Goal: Task Accomplishment & Management: Manage account settings

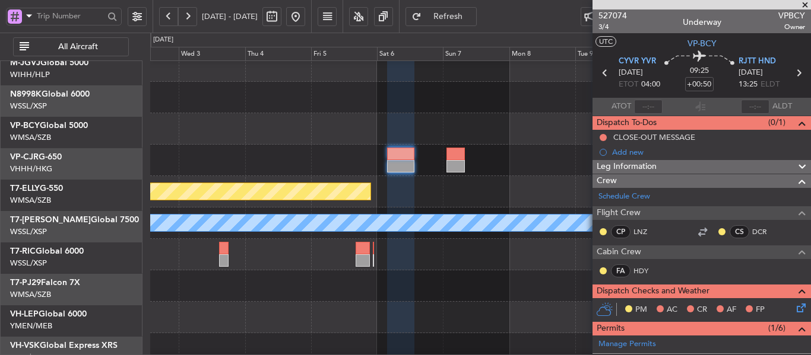
click at [580, 271] on div at bounding box center [480, 286] width 660 height 31
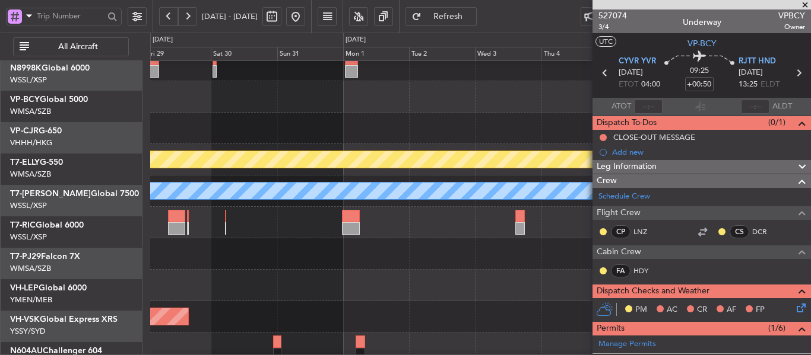
click at [596, 257] on fb-app "[DATE] - [DATE] Refresh Quick Links All Aircraft Planned Maint [GEOGRAPHIC_DATA…" at bounding box center [405, 185] width 811 height 341
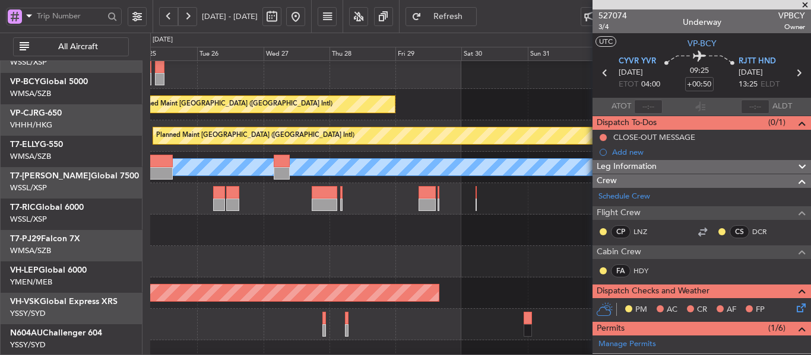
click at [545, 246] on div at bounding box center [480, 261] width 660 height 31
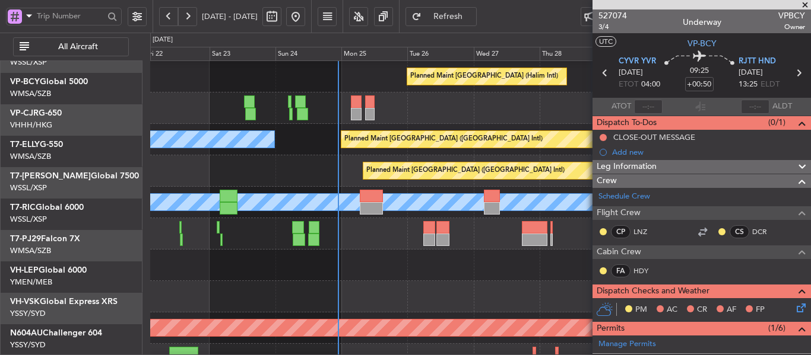
scroll to position [11, 0]
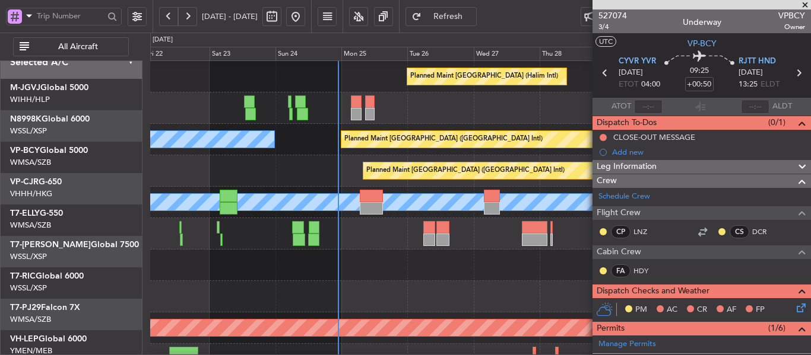
click at [253, 308] on div at bounding box center [480, 296] width 660 height 31
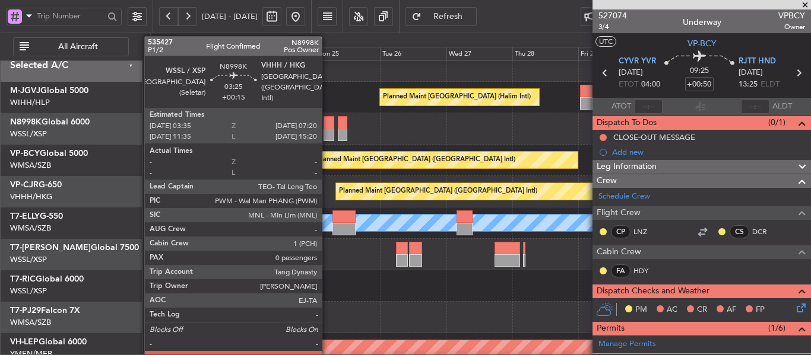
click at [327, 121] on div at bounding box center [328, 122] width 11 height 12
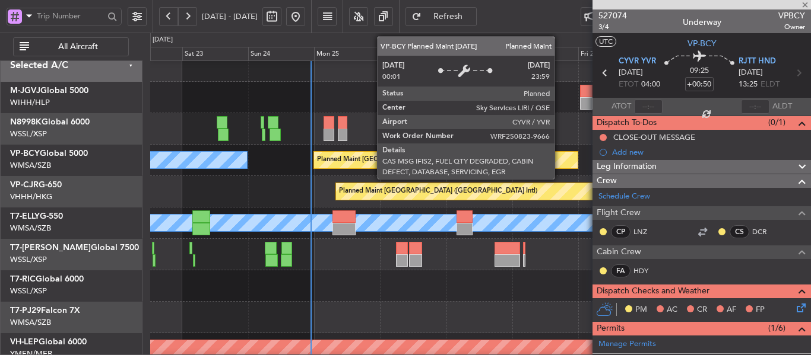
type input "+00:15"
type input "0"
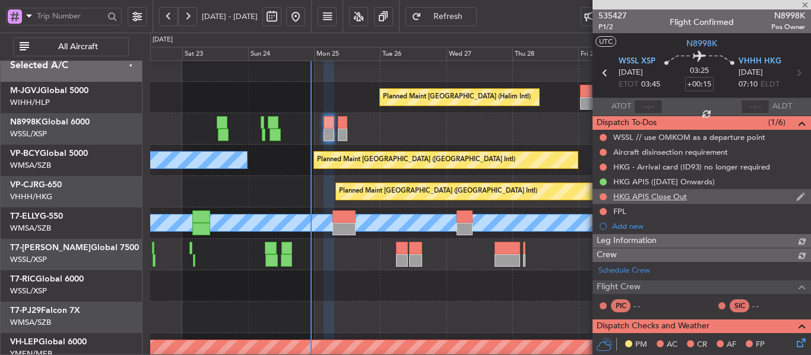
type input "[PERSON_NAME] (LEU)"
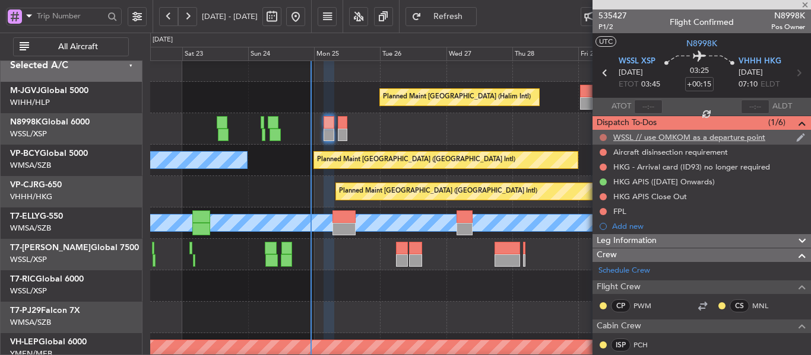
click at [603, 134] on button at bounding box center [602, 137] width 7 height 7
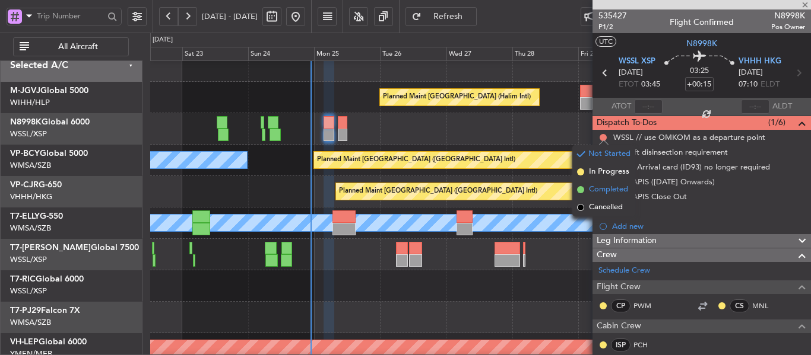
click at [580, 191] on span at bounding box center [580, 189] width 7 height 7
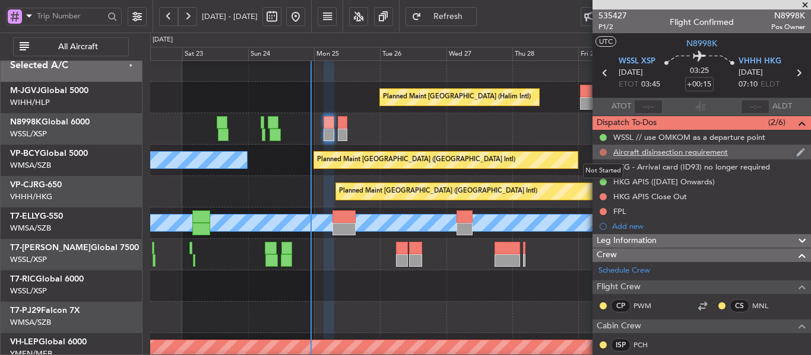
click at [603, 154] on button at bounding box center [602, 152] width 7 height 7
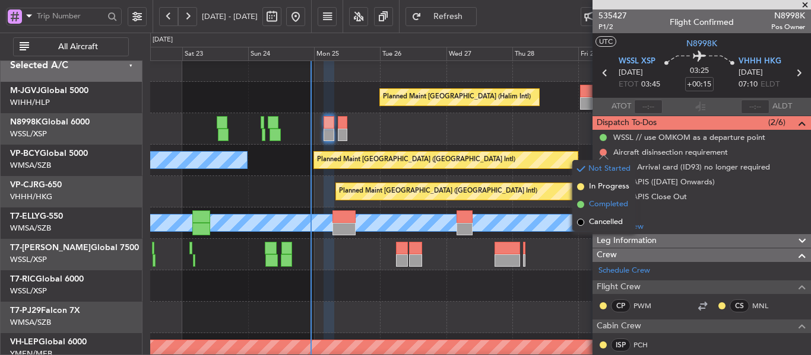
click at [580, 206] on span at bounding box center [580, 204] width 7 height 7
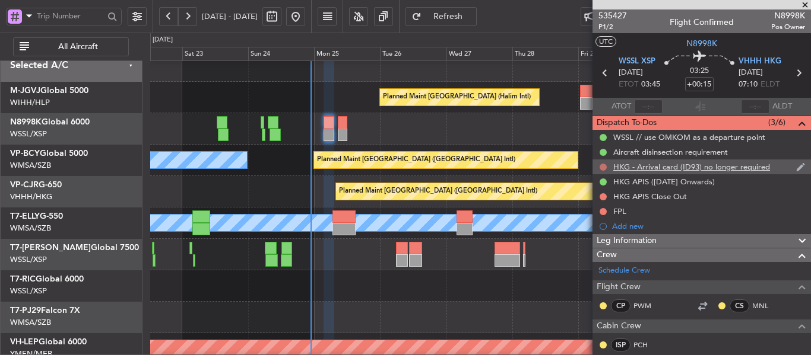
click at [601, 166] on button at bounding box center [602, 167] width 7 height 7
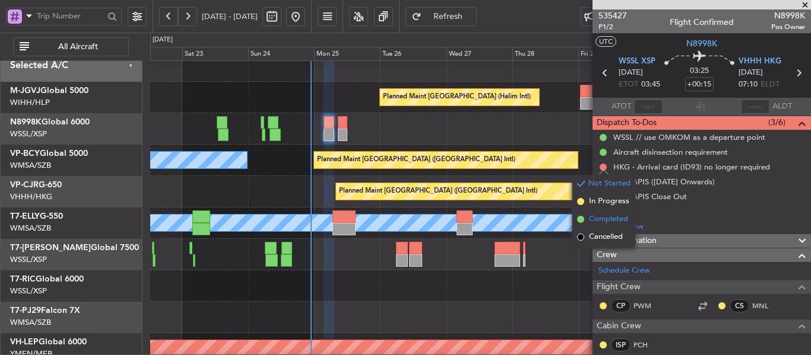
click at [581, 217] on span at bounding box center [580, 219] width 7 height 7
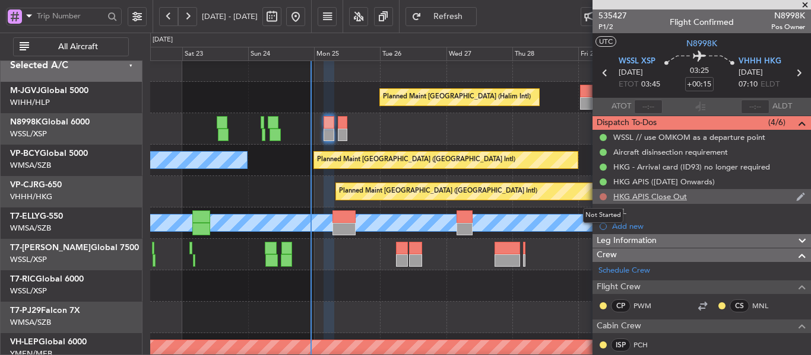
click at [601, 198] on button at bounding box center [602, 196] width 7 height 7
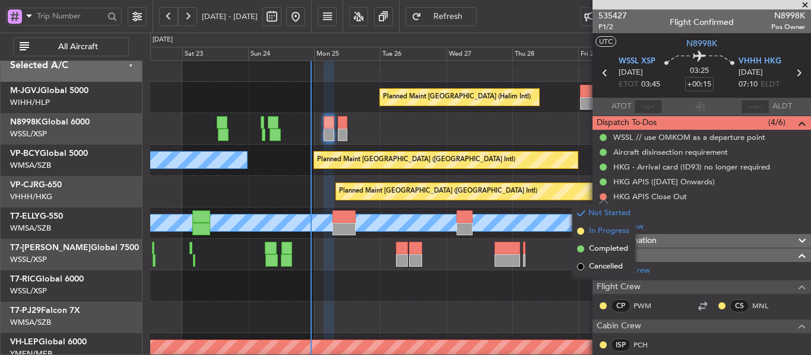
click at [581, 231] on span at bounding box center [580, 231] width 7 height 7
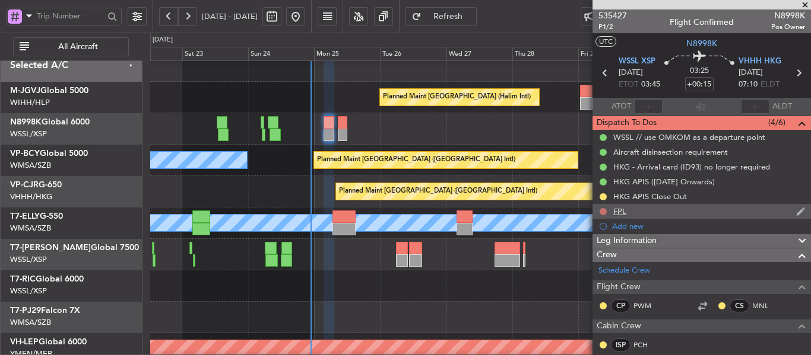
click at [603, 211] on button at bounding box center [602, 211] width 7 height 7
click at [606, 211] on button at bounding box center [602, 211] width 7 height 7
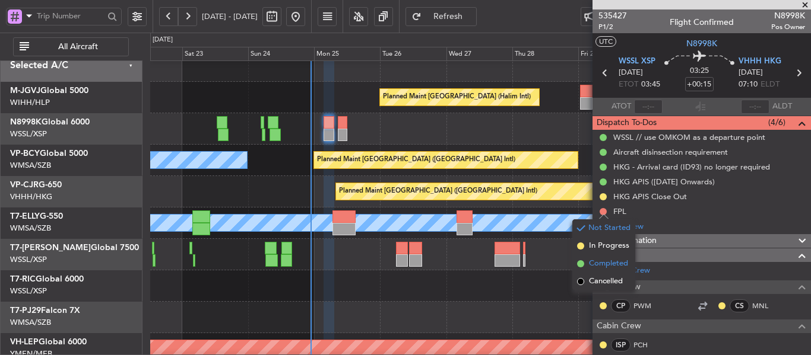
click at [577, 263] on span at bounding box center [580, 263] width 7 height 7
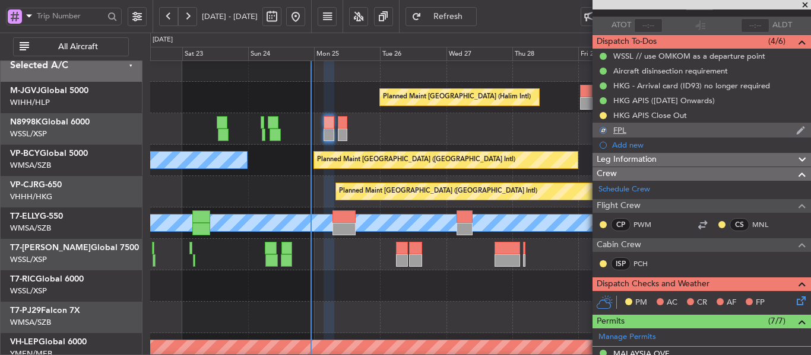
scroll to position [237, 0]
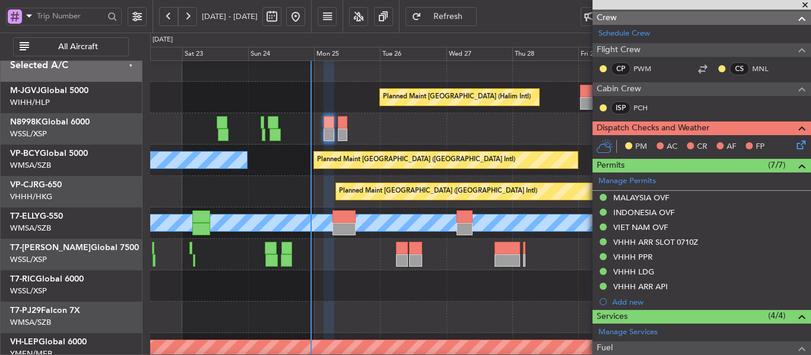
click at [794, 148] on icon at bounding box center [798, 142] width 9 height 9
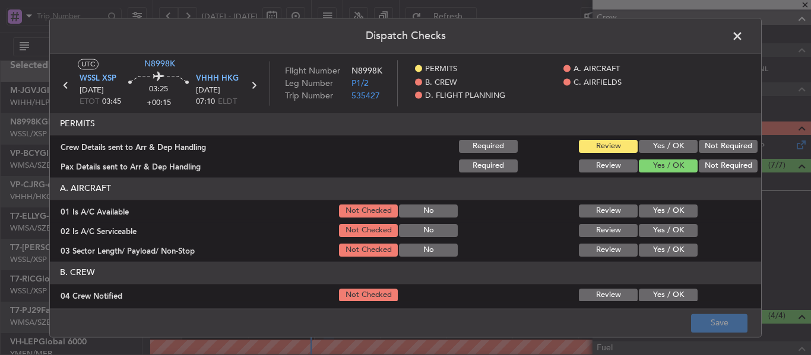
click at [650, 151] on button "Yes / OK" at bounding box center [667, 146] width 59 height 13
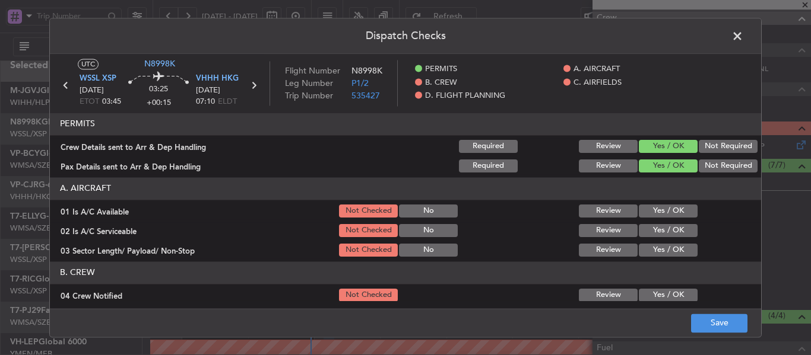
click at [638, 199] on header "A. AIRCRAFT" at bounding box center [405, 188] width 711 height 23
click at [638, 204] on div "Yes / OK" at bounding box center [667, 211] width 60 height 17
click at [638, 215] on button "Yes / OK" at bounding box center [667, 211] width 59 height 13
click at [640, 230] on button "Yes / OK" at bounding box center [667, 230] width 59 height 13
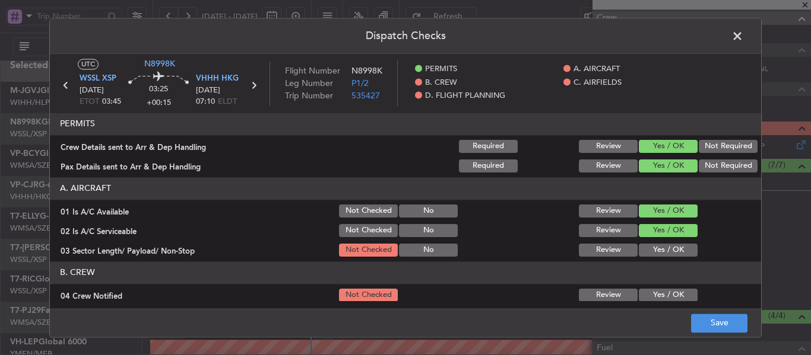
click at [639, 247] on button "Yes / OK" at bounding box center [667, 250] width 59 height 13
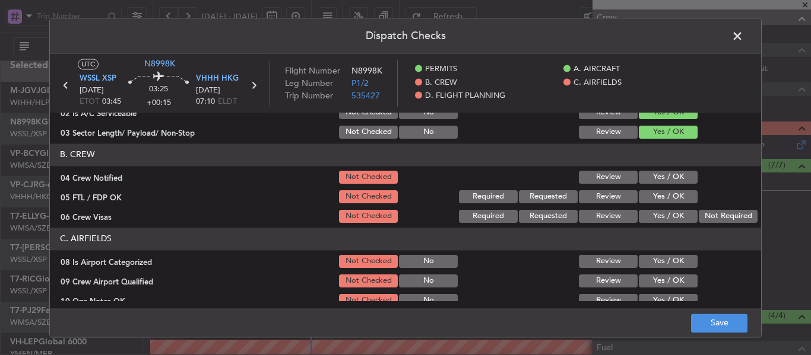
scroll to position [119, 0]
click at [649, 175] on button "Yes / OK" at bounding box center [667, 176] width 59 height 13
click at [646, 193] on button "Yes / OK" at bounding box center [667, 196] width 59 height 13
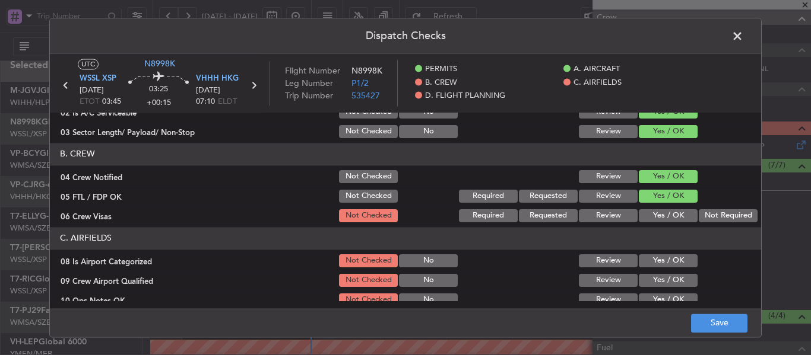
click at [641, 217] on button "Yes / OK" at bounding box center [667, 215] width 59 height 13
click at [647, 258] on button "Yes / OK" at bounding box center [667, 261] width 59 height 13
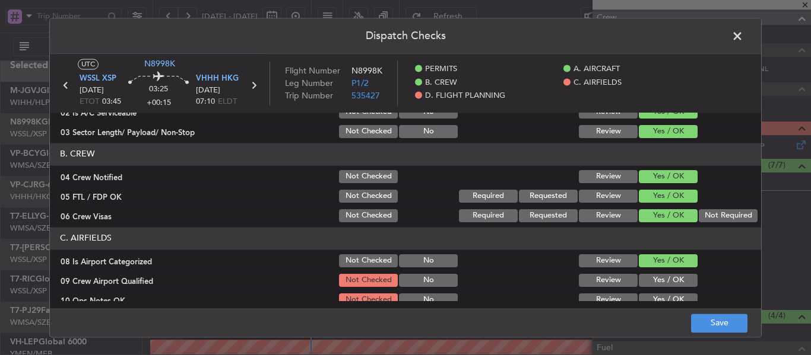
drag, startPoint x: 646, startPoint y: 278, endPoint x: 638, endPoint y: 256, distance: 23.3
click at [646, 278] on button "Yes / OK" at bounding box center [667, 280] width 59 height 13
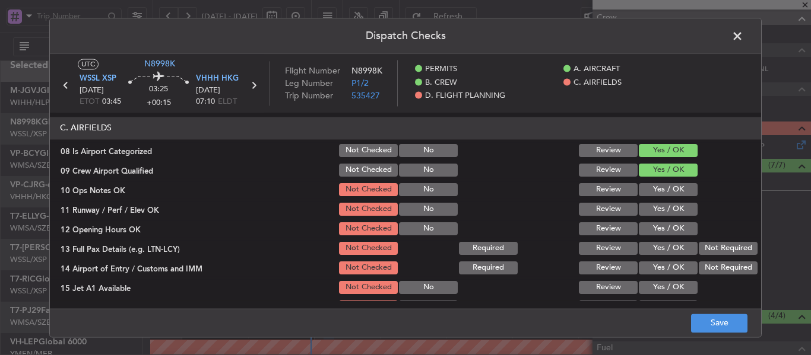
scroll to position [237, 0]
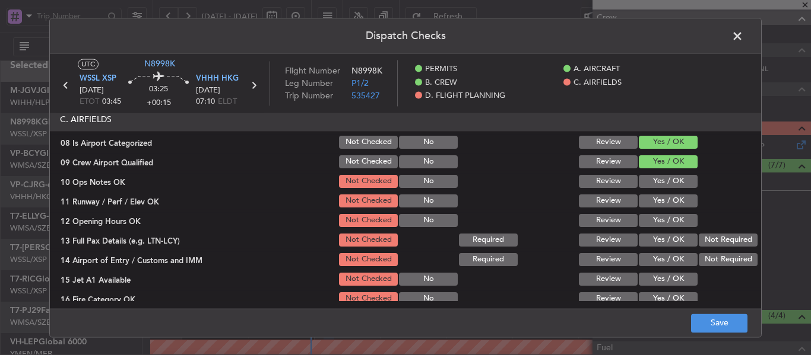
click at [643, 181] on button "Yes / OK" at bounding box center [667, 181] width 59 height 13
click at [646, 193] on section "C. AIRFIELDS 08 Is Airport Categorized Not Checked No Review Yes / OK 09 Crew A…" at bounding box center [405, 267] width 711 height 316
click at [647, 206] on button "Yes / OK" at bounding box center [667, 201] width 59 height 13
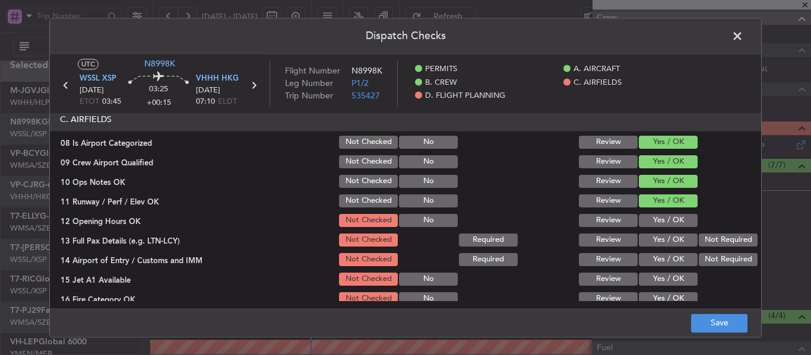
click at [646, 223] on button "Yes / OK" at bounding box center [667, 220] width 59 height 13
drag, startPoint x: 650, startPoint y: 240, endPoint x: 652, endPoint y: 246, distance: 6.4
click at [651, 243] on button "Yes / OK" at bounding box center [667, 240] width 59 height 13
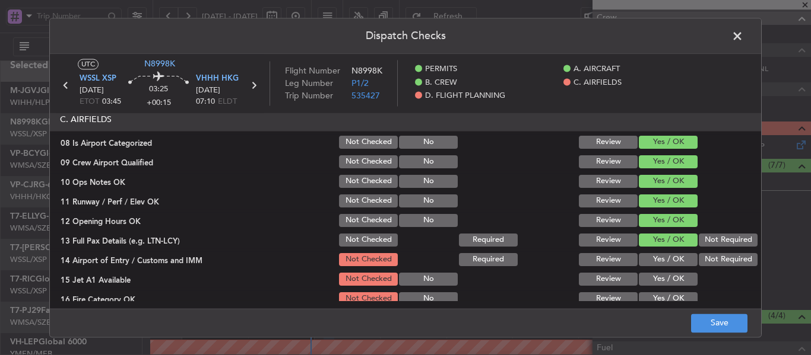
drag, startPoint x: 653, startPoint y: 259, endPoint x: 658, endPoint y: 277, distance: 18.4
click at [655, 262] on button "Yes / OK" at bounding box center [667, 259] width 59 height 13
drag, startPoint x: 658, startPoint y: 277, endPoint x: 654, endPoint y: 247, distance: 30.0
click at [657, 276] on button "Yes / OK" at bounding box center [667, 279] width 59 height 13
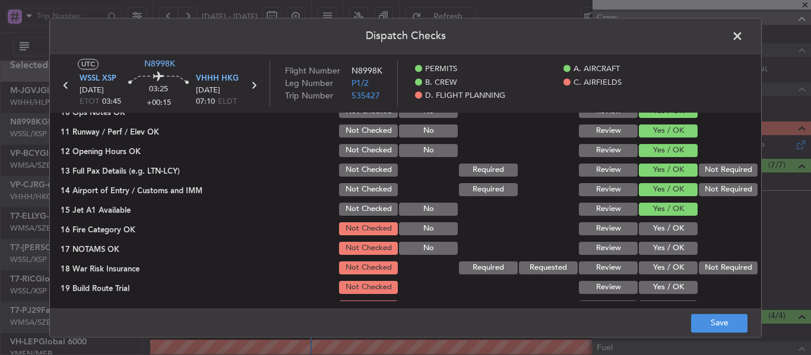
scroll to position [356, 0]
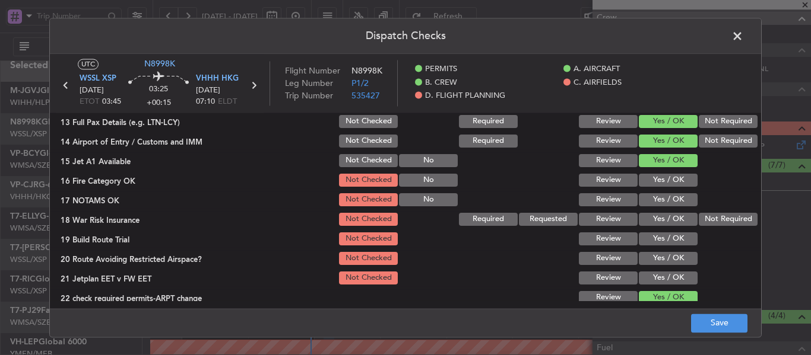
click at [652, 177] on button "Yes / OK" at bounding box center [667, 180] width 59 height 13
click at [655, 192] on div "Yes / OK" at bounding box center [667, 200] width 60 height 17
click at [707, 213] on button "Not Required" at bounding box center [727, 219] width 59 height 13
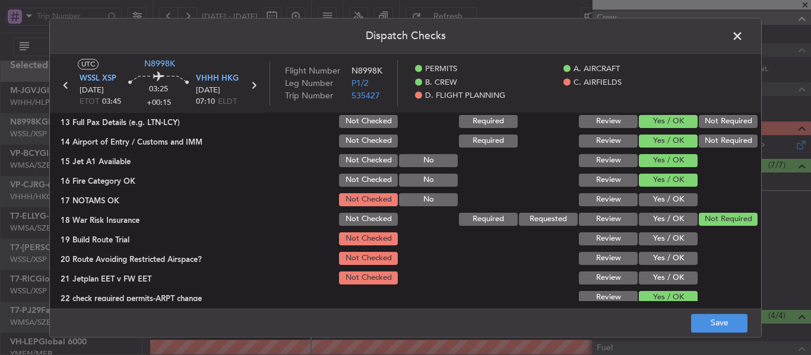
click at [654, 196] on button "Yes / OK" at bounding box center [667, 199] width 59 height 13
click at [652, 247] on section "C. AIRFIELDS 08 Is Airport Categorized Not Checked No Review Yes / OK 09 Crew A…" at bounding box center [405, 148] width 711 height 316
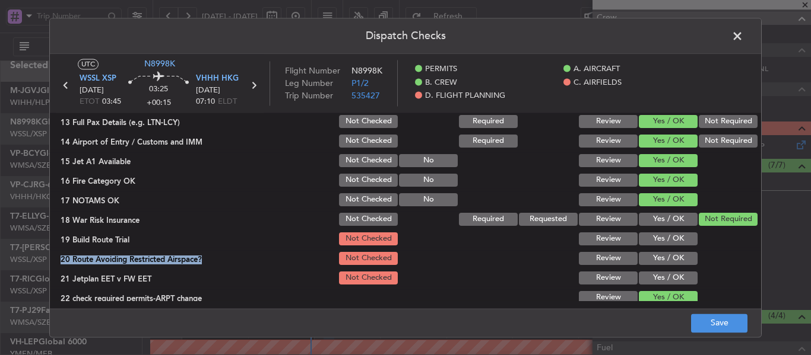
click at [650, 243] on button "Yes / OK" at bounding box center [667, 239] width 59 height 13
click at [650, 262] on button "Yes / OK" at bounding box center [667, 258] width 59 height 13
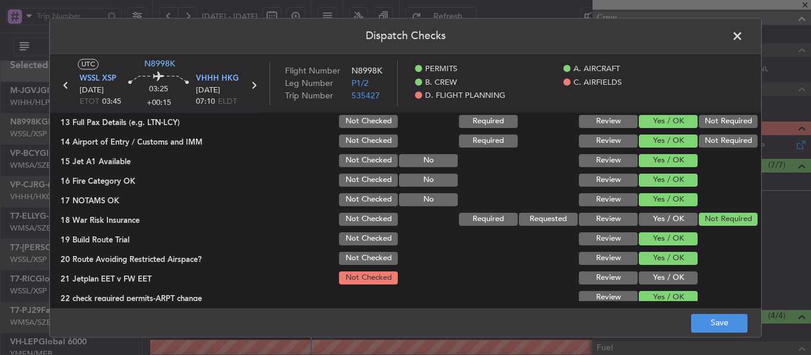
drag, startPoint x: 650, startPoint y: 285, endPoint x: 652, endPoint y: 263, distance: 21.4
click at [650, 284] on div "Yes / OK" at bounding box center [667, 278] width 60 height 17
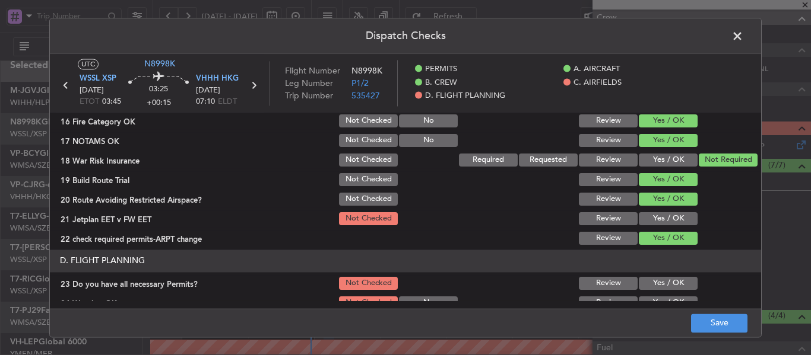
click at [645, 218] on button "Yes / OK" at bounding box center [667, 218] width 59 height 13
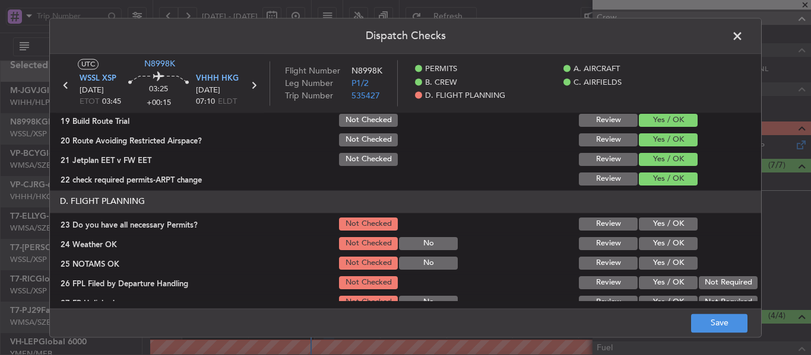
click at [643, 231] on div "Yes / OK" at bounding box center [667, 224] width 60 height 17
drag, startPoint x: 643, startPoint y: 242, endPoint x: 644, endPoint y: 224, distance: 17.2
click at [643, 242] on button "Yes / OK" at bounding box center [667, 243] width 59 height 13
click at [644, 224] on button "Yes / OK" at bounding box center [667, 224] width 59 height 13
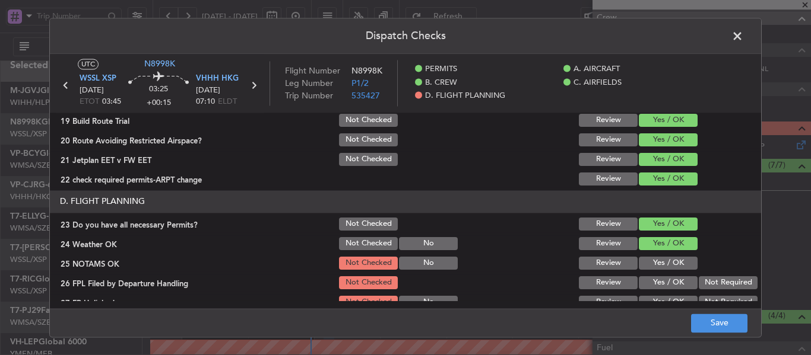
click at [646, 250] on div "Yes / OK" at bounding box center [667, 244] width 60 height 17
click at [649, 259] on button "Yes / OK" at bounding box center [667, 263] width 59 height 13
drag, startPoint x: 652, startPoint y: 282, endPoint x: 646, endPoint y: 231, distance: 51.3
click at [652, 279] on button "Yes / OK" at bounding box center [667, 283] width 59 height 13
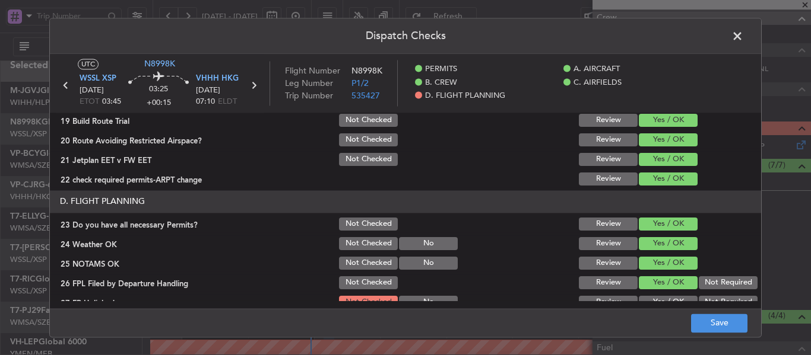
scroll to position [547, 0]
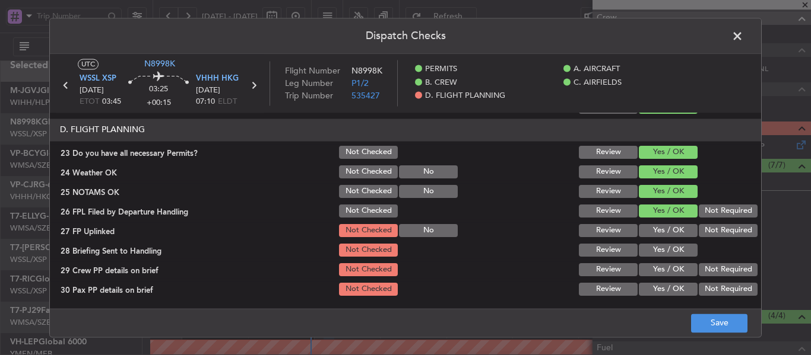
drag, startPoint x: 647, startPoint y: 222, endPoint x: 649, endPoint y: 230, distance: 7.9
click at [647, 221] on section "D. FLIGHT PLANNING 23 Do you have all necessary Permits? Not Checked Review Yes…" at bounding box center [405, 208] width 711 height 179
drag, startPoint x: 649, startPoint y: 231, endPoint x: 645, endPoint y: 249, distance: 18.3
click at [649, 230] on button "Yes / OK" at bounding box center [667, 230] width 59 height 13
click at [645, 249] on button "Yes / OK" at bounding box center [667, 250] width 59 height 13
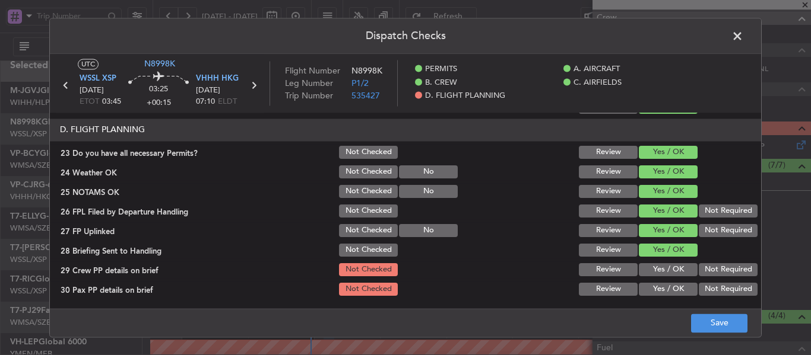
click at [647, 266] on button "Yes / OK" at bounding box center [667, 269] width 59 height 13
drag, startPoint x: 647, startPoint y: 266, endPoint x: 648, endPoint y: 274, distance: 7.8
click at [647, 272] on button "Yes / OK" at bounding box center [667, 269] width 59 height 13
drag, startPoint x: 649, startPoint y: 285, endPoint x: 652, endPoint y: 276, distance: 9.2
click at [651, 285] on button "Yes / OK" at bounding box center [667, 289] width 59 height 13
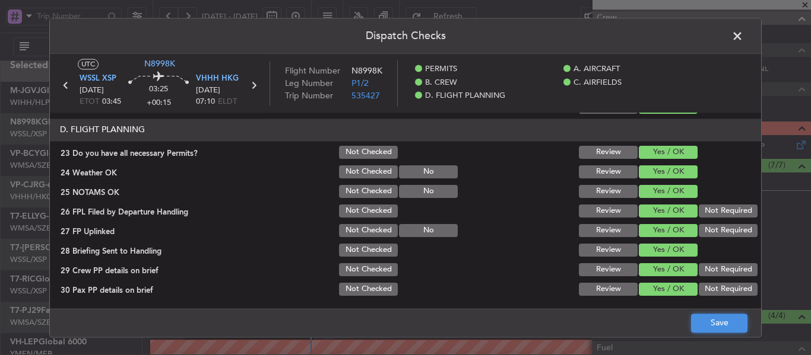
drag, startPoint x: 700, startPoint y: 330, endPoint x: 700, endPoint y: 319, distance: 11.3
click at [701, 330] on button "Save" at bounding box center [719, 323] width 56 height 19
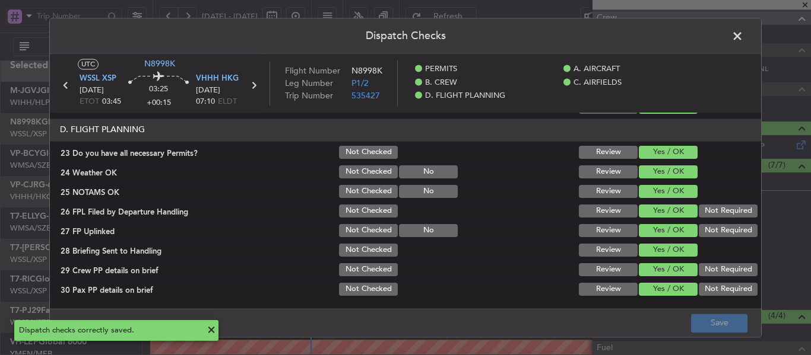
click at [255, 83] on icon at bounding box center [253, 85] width 15 height 15
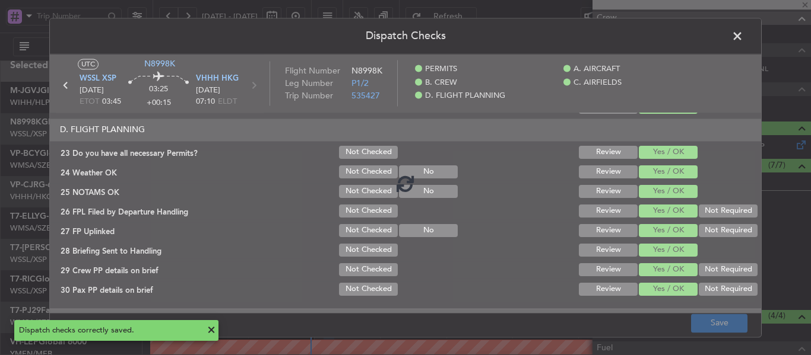
type input "-00:05"
type input "2"
type input "-00:05"
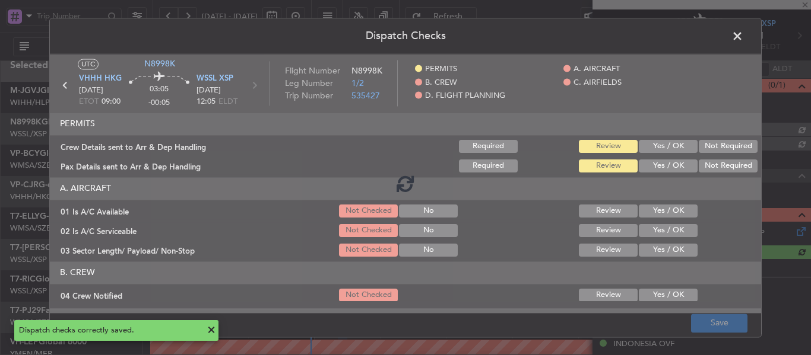
scroll to position [163, 0]
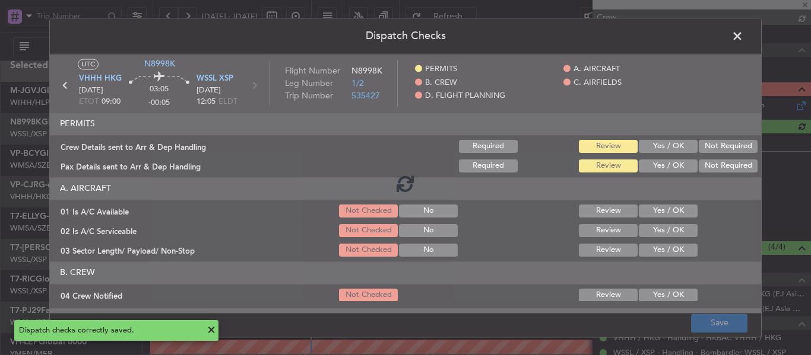
type input "[PERSON_NAME] (LEU)"
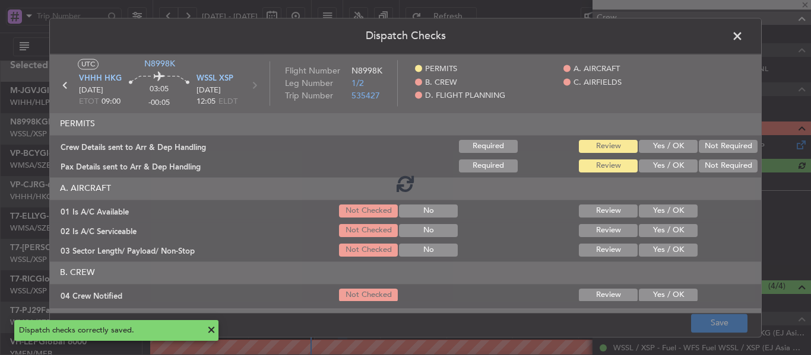
click at [654, 145] on div at bounding box center [405, 183] width 711 height 259
click at [666, 147] on div at bounding box center [405, 183] width 711 height 259
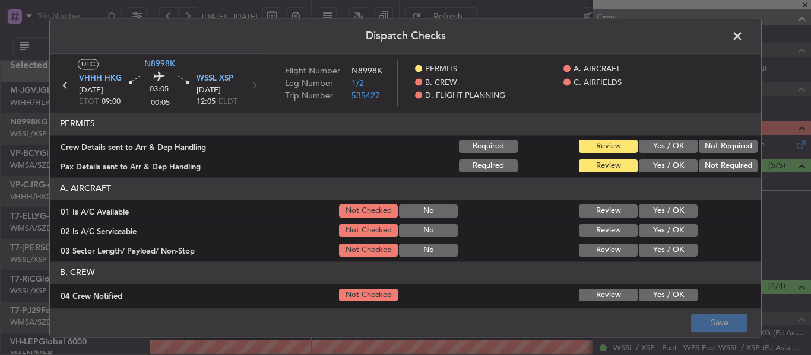
click at [666, 147] on button "Yes / OK" at bounding box center [667, 146] width 59 height 13
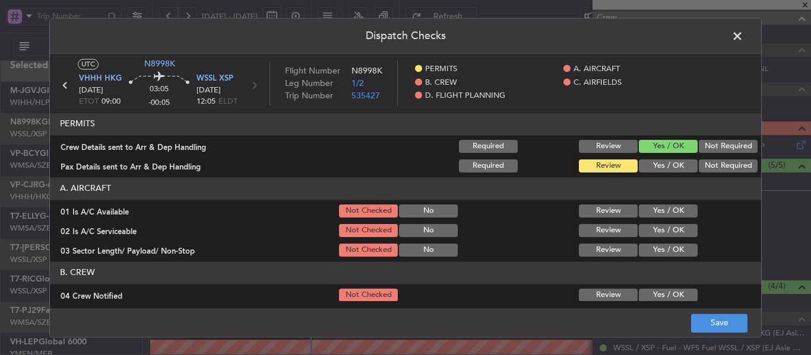
click at [660, 177] on article "PERMITS Crew Details sent to Arr & Dep Handling Required Review Yes / OK Not Re…" at bounding box center [405, 207] width 711 height 188
click at [660, 170] on button "Yes / OK" at bounding box center [667, 166] width 59 height 13
click at [651, 212] on button "Yes / OK" at bounding box center [667, 211] width 59 height 13
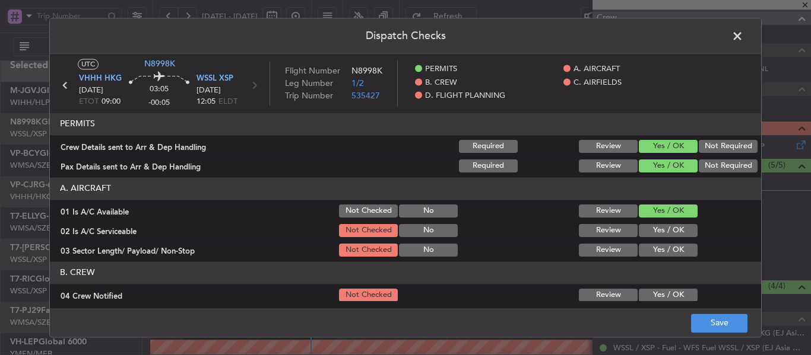
drag, startPoint x: 651, startPoint y: 236, endPoint x: 652, endPoint y: 254, distance: 17.8
click at [652, 237] on div "Yes / OK" at bounding box center [667, 231] width 60 height 17
drag, startPoint x: 652, startPoint y: 254, endPoint x: 663, endPoint y: 228, distance: 27.7
click at [652, 253] on button "Yes / OK" at bounding box center [667, 250] width 59 height 13
click at [658, 223] on div "Yes / OK" at bounding box center [667, 231] width 60 height 17
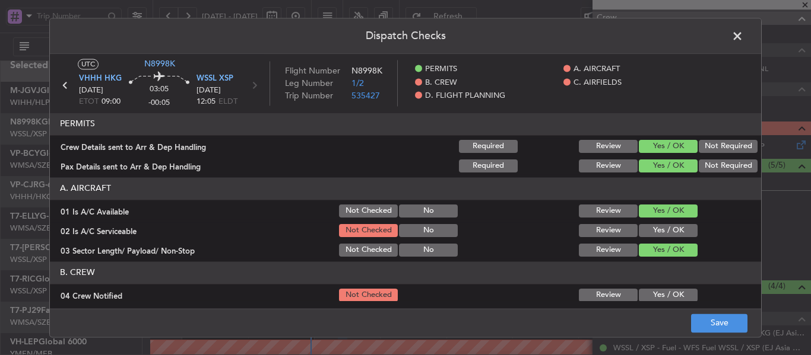
click at [658, 229] on button "Yes / OK" at bounding box center [667, 230] width 59 height 13
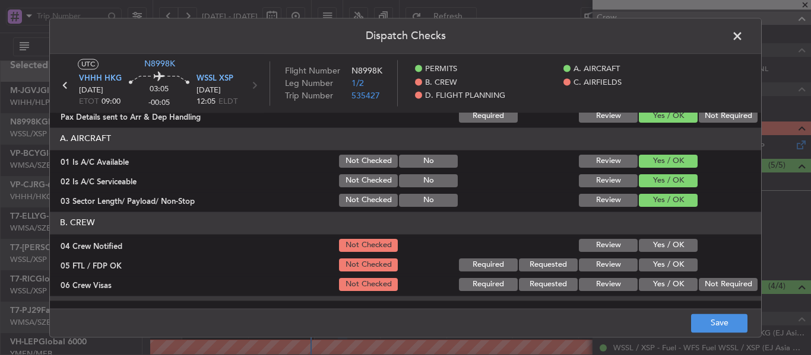
scroll to position [119, 0]
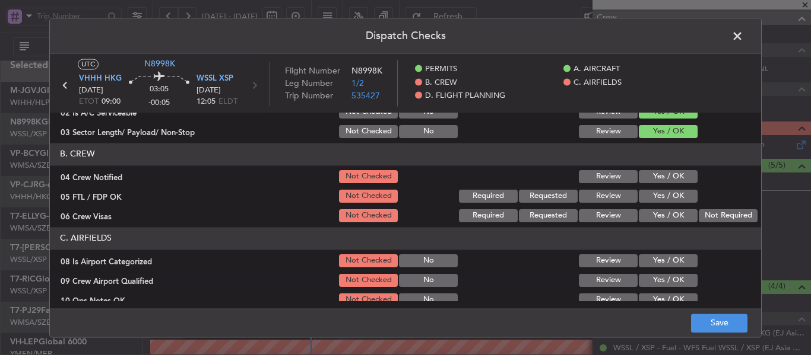
click at [658, 176] on button "Yes / OK" at bounding box center [667, 176] width 59 height 13
click at [656, 192] on button "Yes / OK" at bounding box center [667, 196] width 59 height 13
drag, startPoint x: 656, startPoint y: 192, endPoint x: 655, endPoint y: 205, distance: 13.1
click at [656, 195] on button "Yes / OK" at bounding box center [667, 196] width 59 height 13
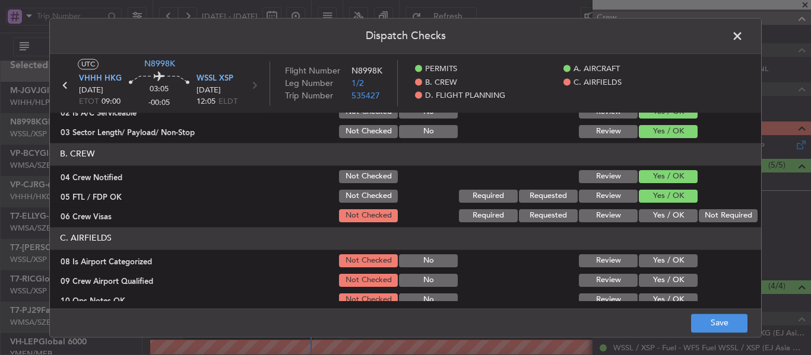
drag, startPoint x: 655, startPoint y: 209, endPoint x: 655, endPoint y: 215, distance: 6.6
click at [655, 209] on div "Yes / OK" at bounding box center [667, 216] width 60 height 17
click at [655, 215] on button "Yes / OK" at bounding box center [667, 215] width 59 height 13
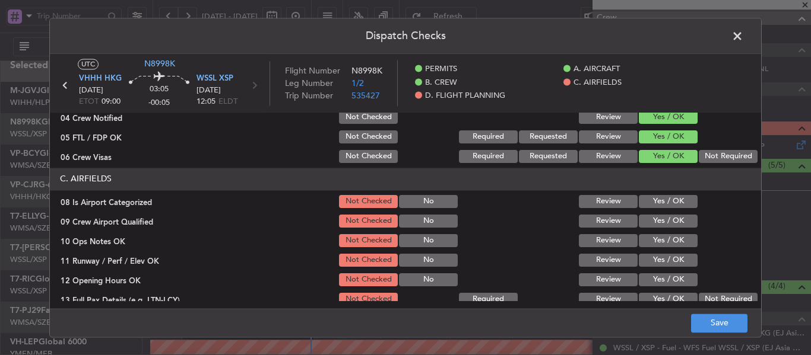
click at [658, 198] on button "Yes / OK" at bounding box center [667, 201] width 59 height 13
click at [652, 213] on div "Yes / OK" at bounding box center [667, 221] width 60 height 17
click at [651, 221] on button "Yes / OK" at bounding box center [667, 221] width 59 height 13
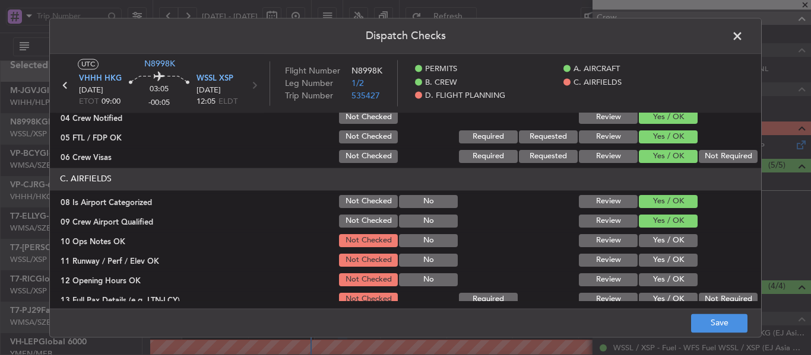
drag, startPoint x: 650, startPoint y: 241, endPoint x: 650, endPoint y: 259, distance: 18.4
click at [650, 243] on button "Yes / OK" at bounding box center [667, 240] width 59 height 13
click at [650, 261] on button "Yes / OK" at bounding box center [667, 260] width 59 height 13
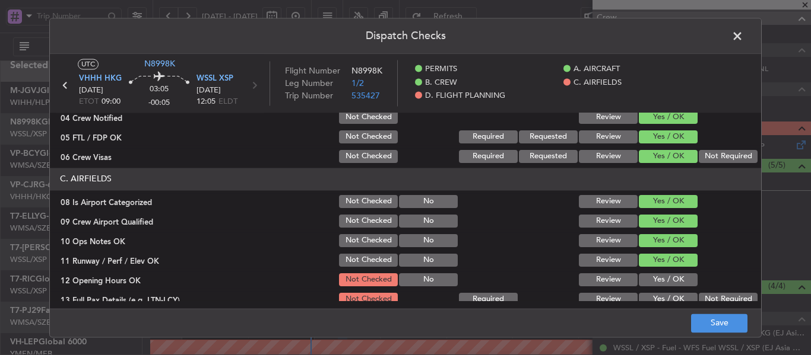
drag, startPoint x: 649, startPoint y: 281, endPoint x: 651, endPoint y: 287, distance: 6.4
click at [650, 287] on div "Yes / OK" at bounding box center [667, 280] width 60 height 17
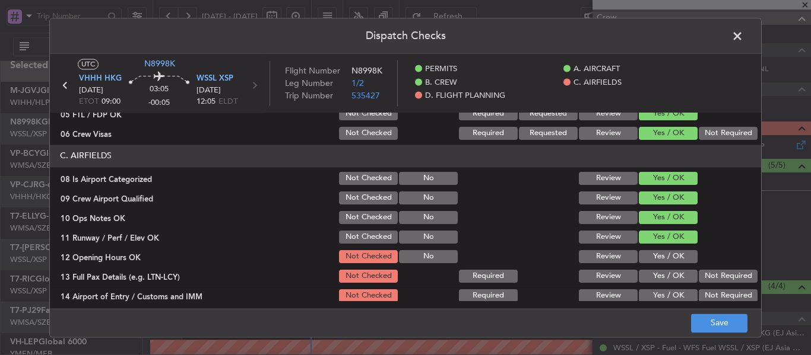
scroll to position [237, 0]
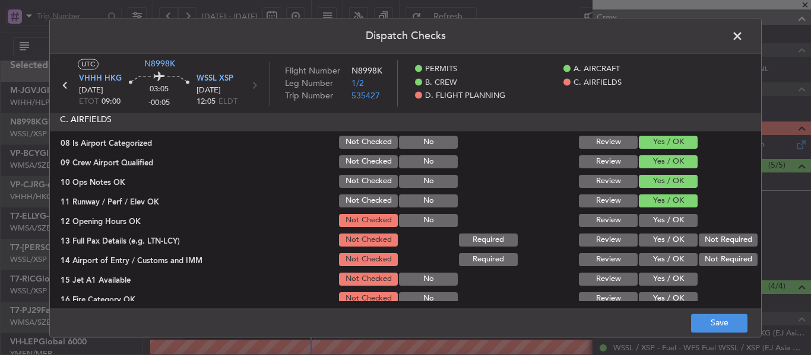
click at [664, 218] on button "Yes / OK" at bounding box center [667, 220] width 59 height 13
click at [650, 242] on button "Yes / OK" at bounding box center [667, 240] width 59 height 13
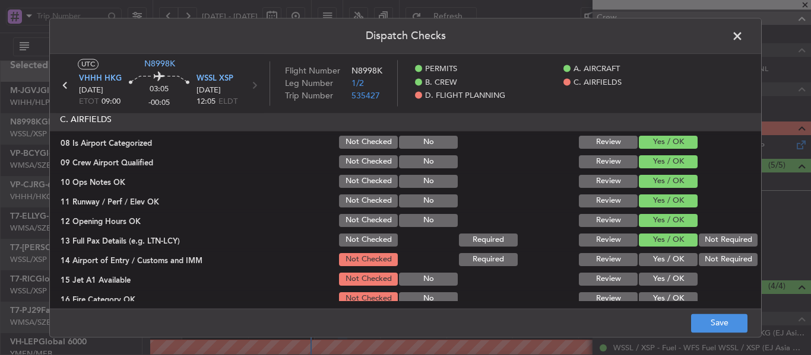
click at [650, 257] on button "Yes / OK" at bounding box center [667, 259] width 59 height 13
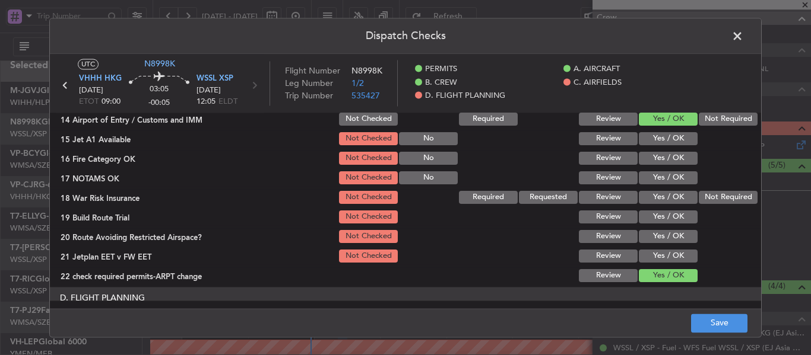
scroll to position [415, 0]
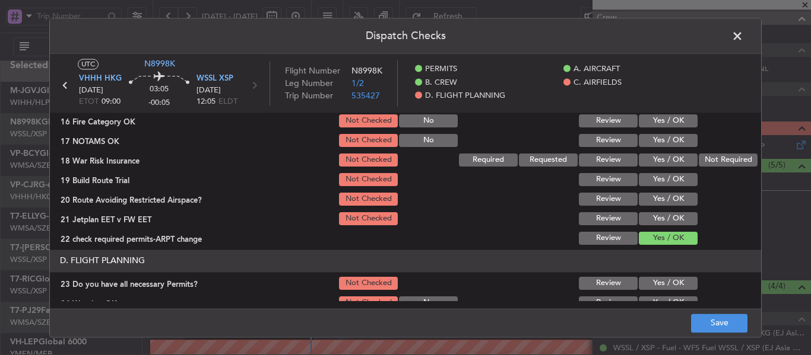
click at [652, 124] on button "Yes / OK" at bounding box center [667, 121] width 59 height 13
click at [652, 137] on button "Yes / OK" at bounding box center [667, 140] width 59 height 13
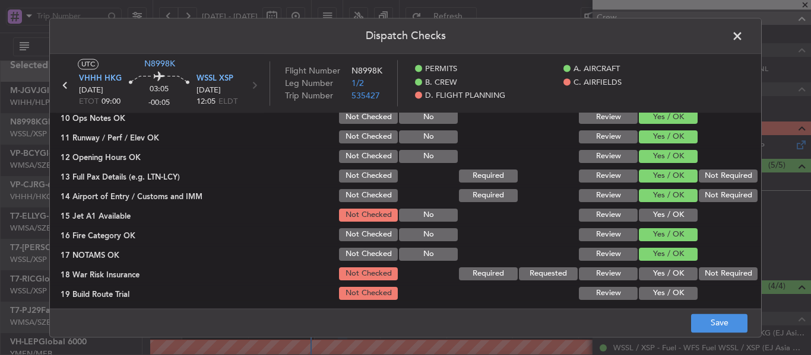
scroll to position [297, 0]
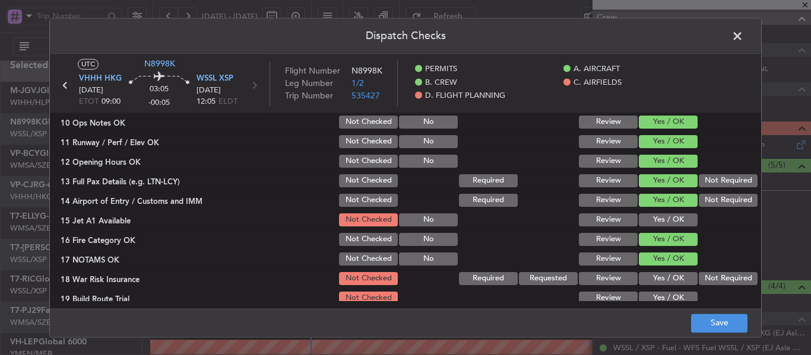
click at [663, 218] on button "Yes / OK" at bounding box center [667, 220] width 59 height 13
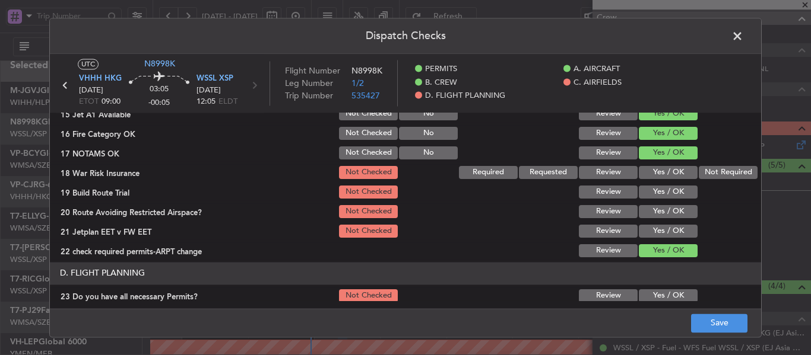
scroll to position [415, 0]
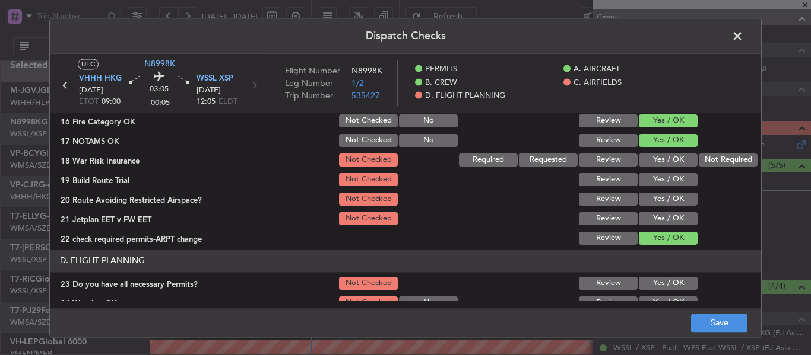
click at [701, 155] on button "Not Required" at bounding box center [727, 160] width 59 height 13
click at [668, 174] on button "Yes / OK" at bounding box center [667, 179] width 59 height 13
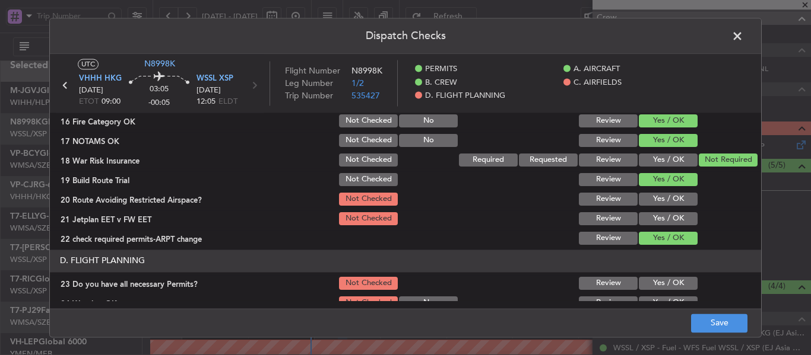
click at [656, 191] on section "C. AIRFIELDS 08 Is Airport Categorized Not Checked No Review Yes / OK 09 Crew A…" at bounding box center [405, 89] width 711 height 316
click at [651, 196] on button "Yes / OK" at bounding box center [667, 199] width 59 height 13
drag, startPoint x: 651, startPoint y: 196, endPoint x: 651, endPoint y: 211, distance: 14.8
click at [651, 201] on button "Yes / OK" at bounding box center [667, 199] width 59 height 13
click at [652, 222] on button "Yes / OK" at bounding box center [667, 218] width 59 height 13
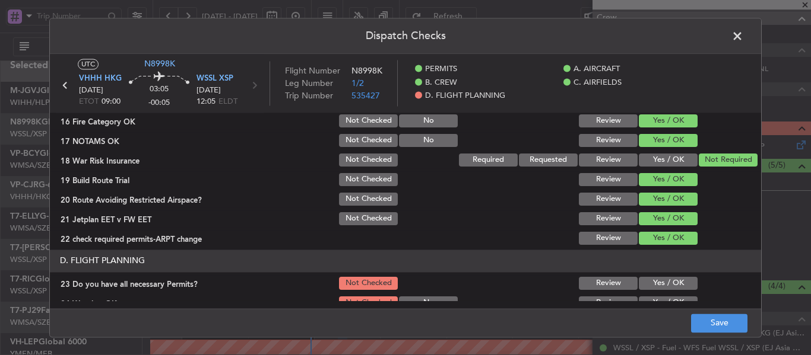
drag, startPoint x: 652, startPoint y: 222, endPoint x: 653, endPoint y: 203, distance: 19.1
click at [652, 221] on button "Yes / OK" at bounding box center [667, 218] width 59 height 13
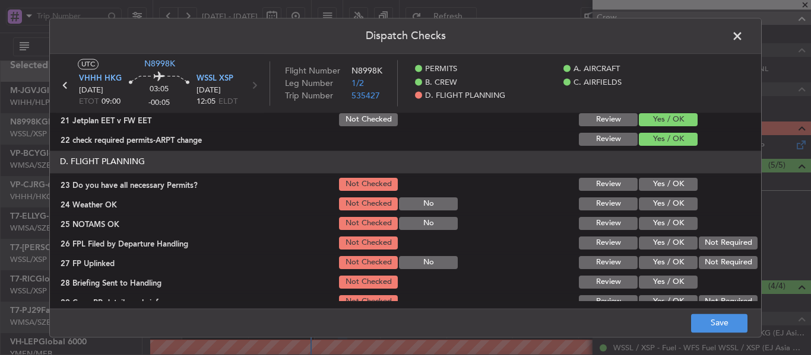
scroll to position [534, 0]
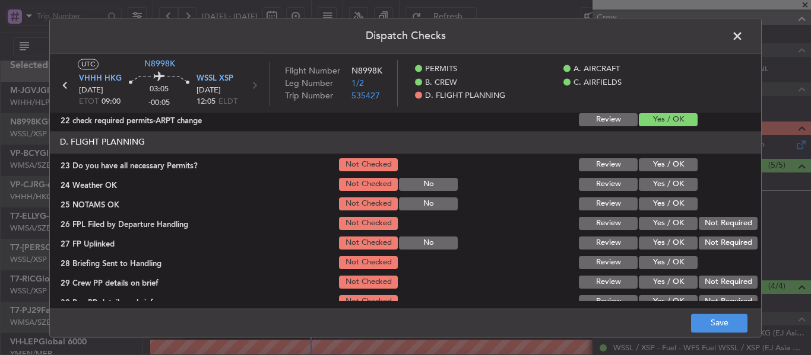
click at [650, 164] on button "Yes / OK" at bounding box center [667, 164] width 59 height 13
click at [650, 183] on button "Yes / OK" at bounding box center [667, 184] width 59 height 13
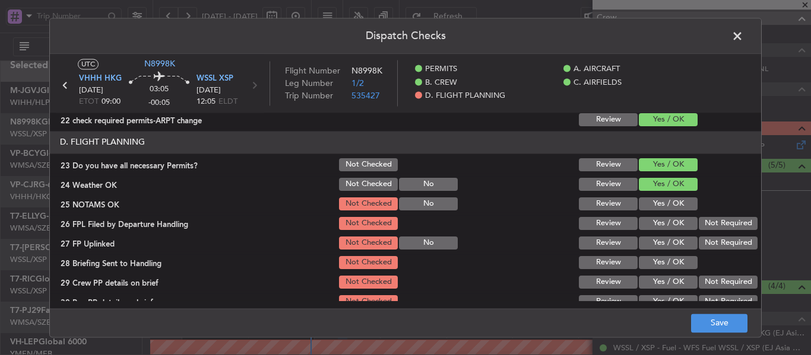
click at [650, 202] on button "Yes / OK" at bounding box center [667, 204] width 59 height 13
click at [651, 215] on div "Yes / OK" at bounding box center [667, 223] width 60 height 17
click at [651, 232] on div "Yes / OK" at bounding box center [667, 223] width 60 height 17
click at [651, 215] on div "Yes / OK" at bounding box center [667, 223] width 60 height 17
click at [650, 218] on button "Yes / OK" at bounding box center [667, 223] width 59 height 13
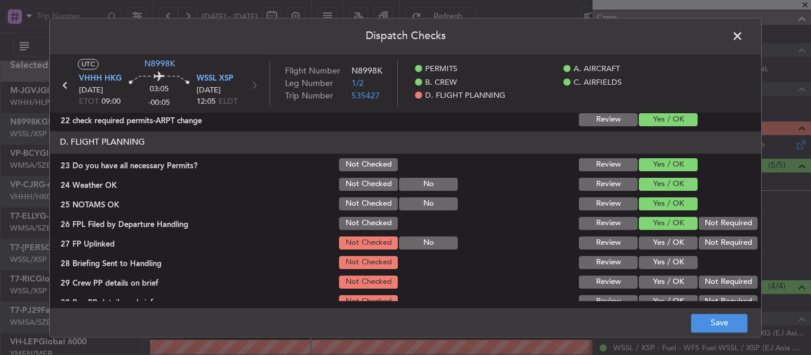
click at [652, 236] on div "Yes / OK" at bounding box center [667, 243] width 60 height 17
click at [640, 246] on button "Yes / OK" at bounding box center [667, 243] width 59 height 13
drag, startPoint x: 641, startPoint y: 263, endPoint x: 656, endPoint y: 258, distance: 16.0
click at [642, 263] on button "Yes / OK" at bounding box center [667, 262] width 59 height 13
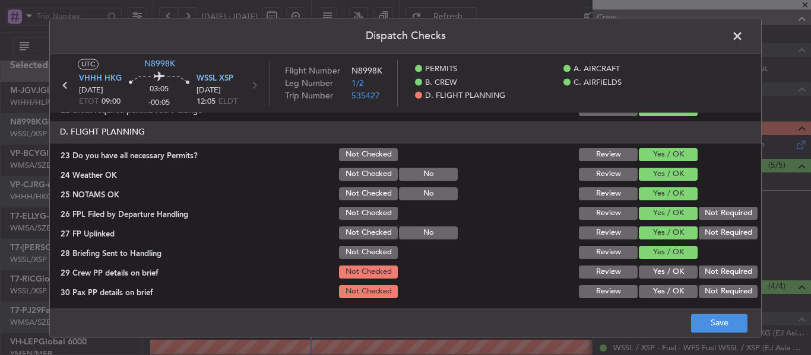
scroll to position [547, 0]
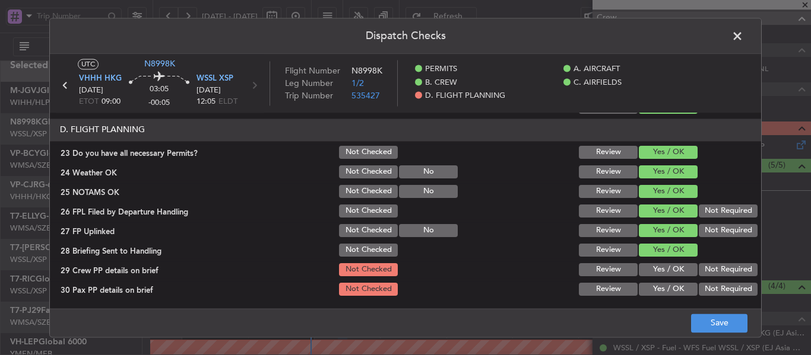
click at [667, 263] on div "Yes / OK" at bounding box center [667, 270] width 60 height 17
click at [662, 271] on button "Yes / OK" at bounding box center [667, 269] width 59 height 13
click at [659, 291] on button "Yes / OK" at bounding box center [667, 289] width 59 height 13
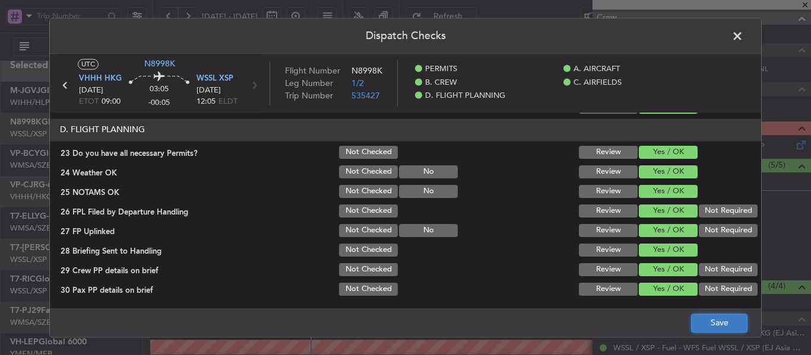
click at [709, 319] on button "Save" at bounding box center [719, 323] width 56 height 19
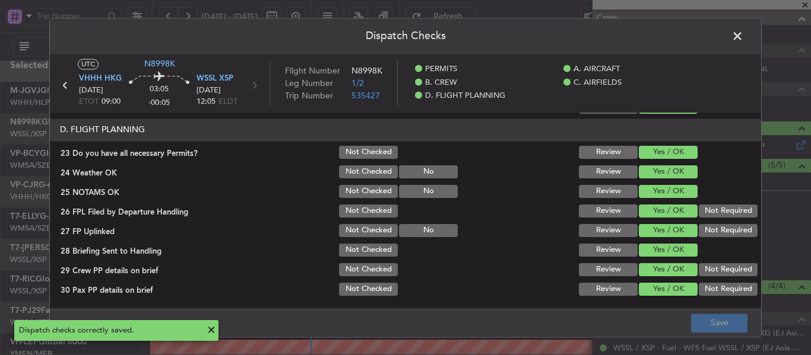
click at [743, 37] on span at bounding box center [743, 39] width 0 height 24
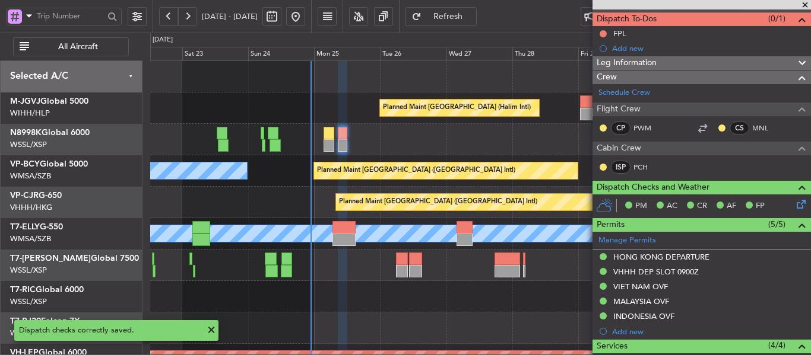
scroll to position [0, 0]
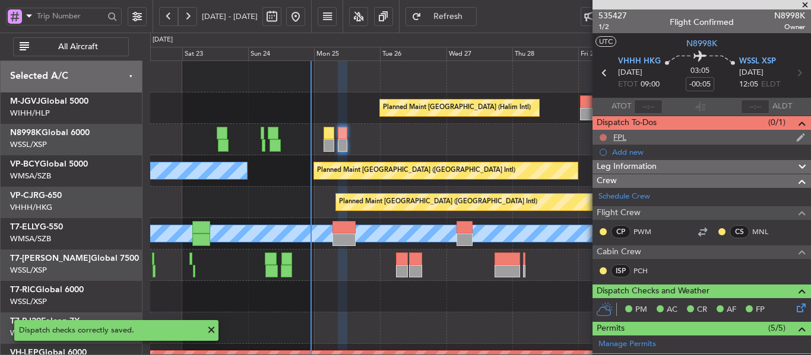
click at [605, 137] on button at bounding box center [602, 137] width 7 height 7
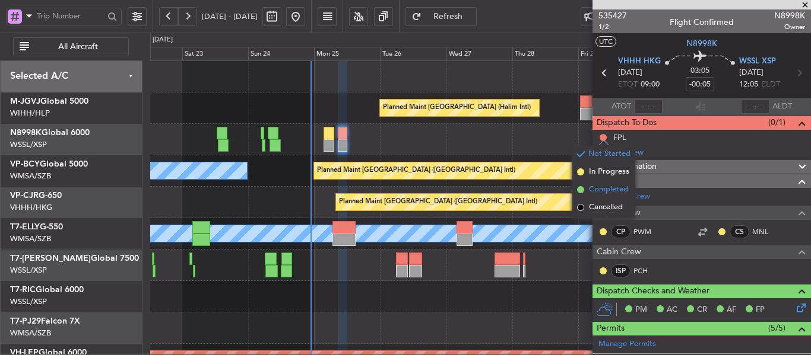
click at [580, 187] on span at bounding box center [580, 189] width 7 height 7
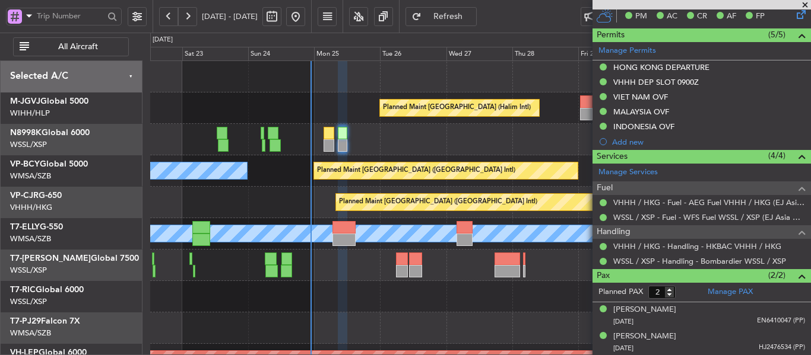
scroll to position [56, 0]
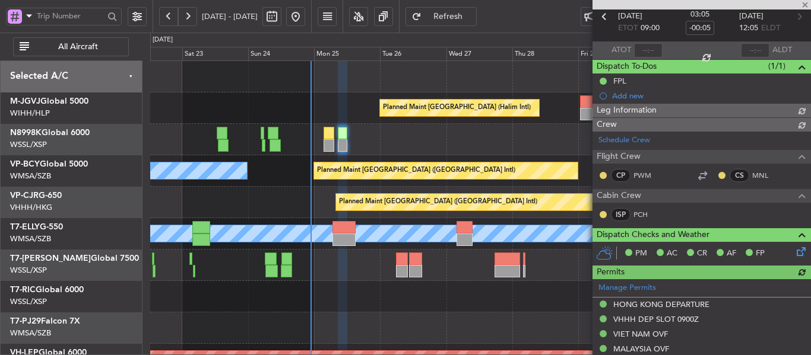
type input "[PERSON_NAME] (LEU)"
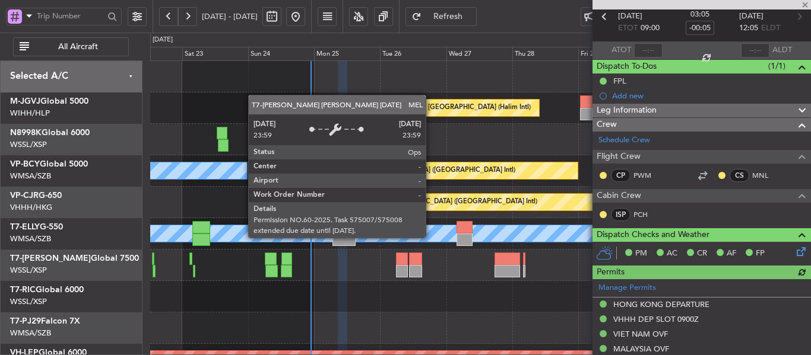
type input "[PERSON_NAME] (LEU)"
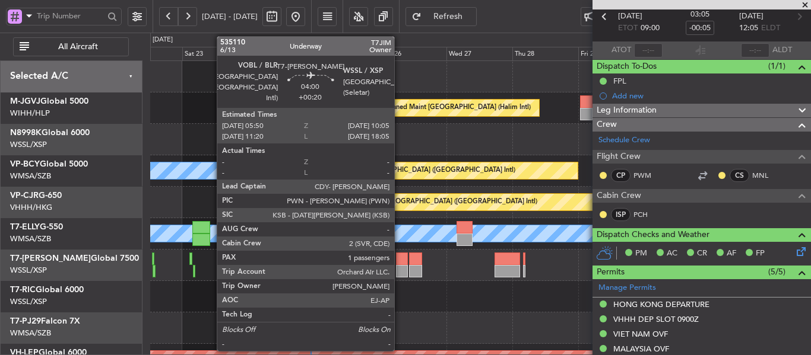
click at [399, 264] on div at bounding box center [402, 259] width 12 height 12
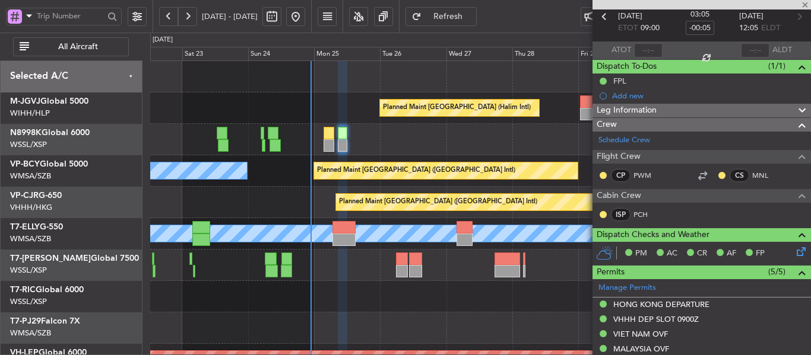
type input "+00:20"
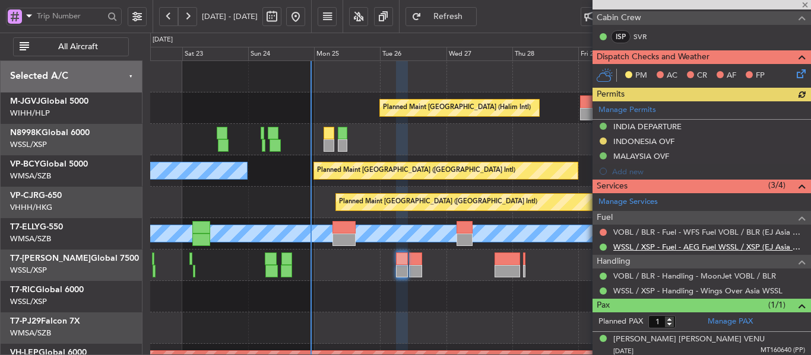
scroll to position [274, 0]
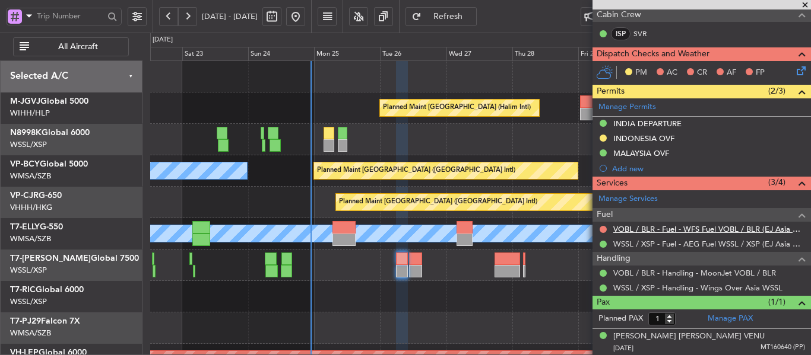
click at [667, 231] on link "VOBL / BLR - Fuel - WFS Fuel VOBL / BLR (EJ Asia Only)" at bounding box center [709, 229] width 192 height 10
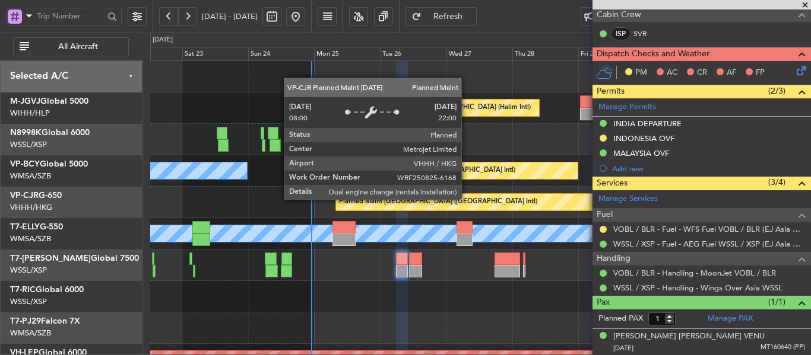
scroll to position [0, 0]
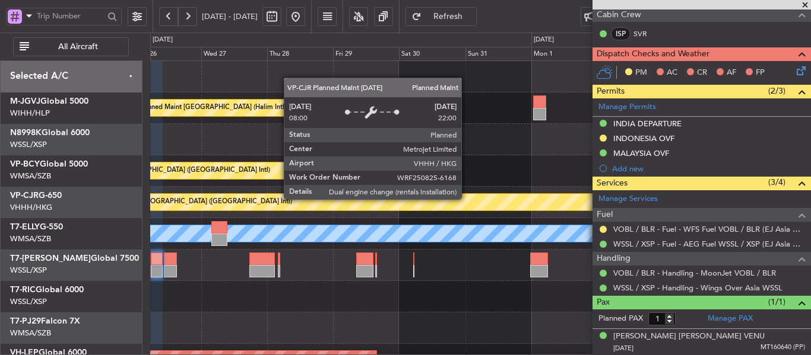
click at [221, 204] on div "Planned Maint [GEOGRAPHIC_DATA] ([GEOGRAPHIC_DATA] Intl)" at bounding box center [193, 202] width 198 height 18
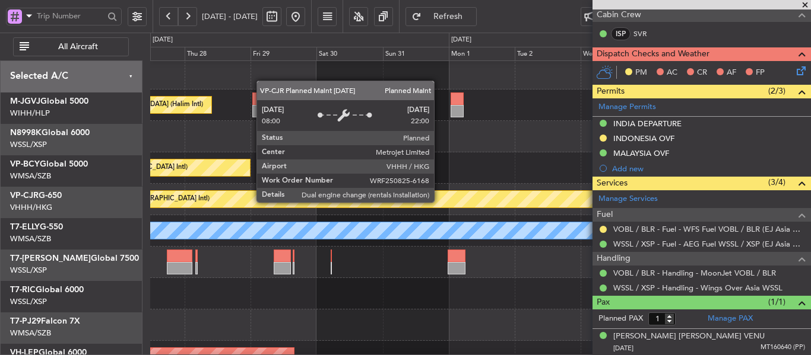
scroll to position [5, 0]
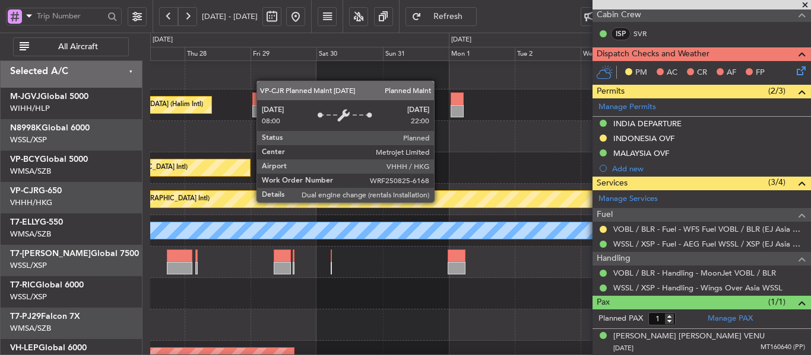
click at [215, 197] on div "Planned Maint [GEOGRAPHIC_DATA] ([GEOGRAPHIC_DATA] Intl)" at bounding box center [390, 199] width 764 height 17
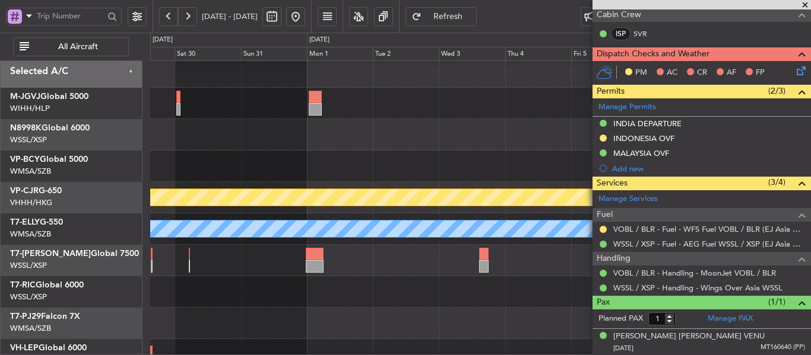
click at [805, 5] on span at bounding box center [805, 5] width 12 height 11
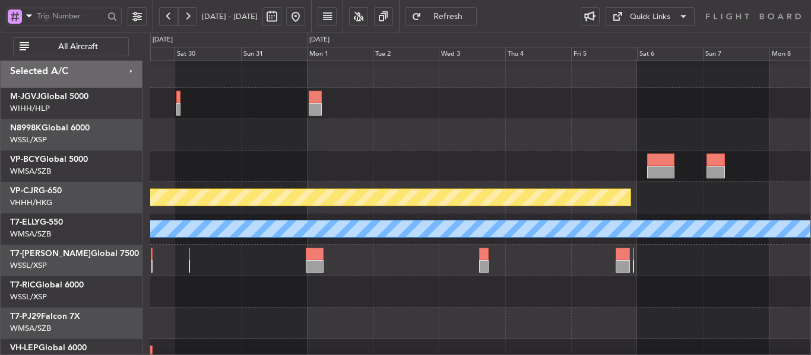
click at [805, 5] on span at bounding box center [805, 5] width 12 height 11
type input "0"
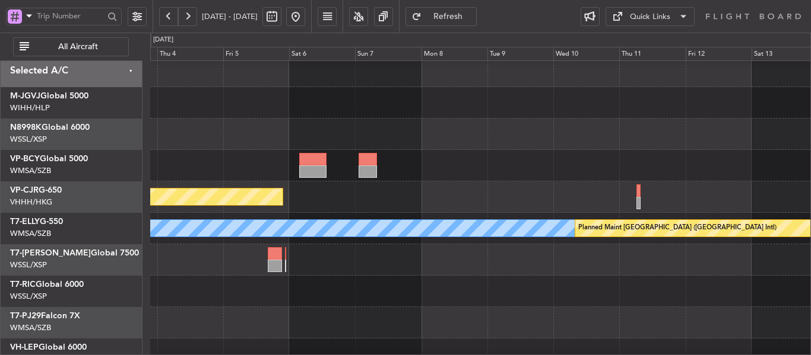
click at [291, 176] on div at bounding box center [480, 165] width 660 height 31
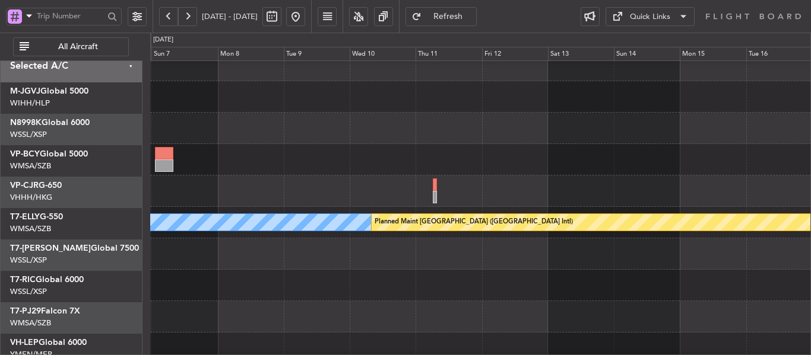
scroll to position [11, 0]
click at [309, 201] on div "Planned Maint [GEOGRAPHIC_DATA] ([GEOGRAPHIC_DATA] Intl)" at bounding box center [480, 191] width 660 height 31
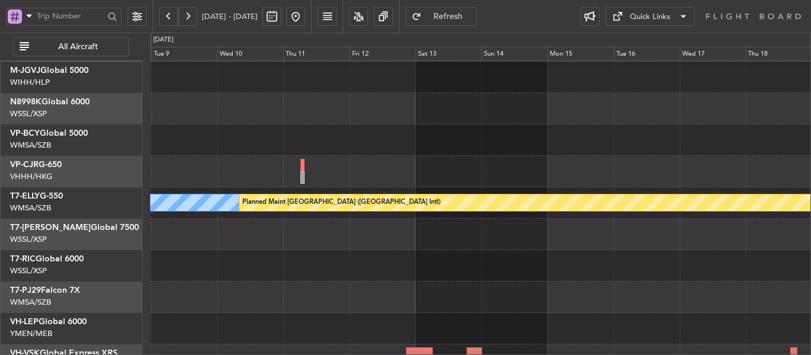
scroll to position [0, 0]
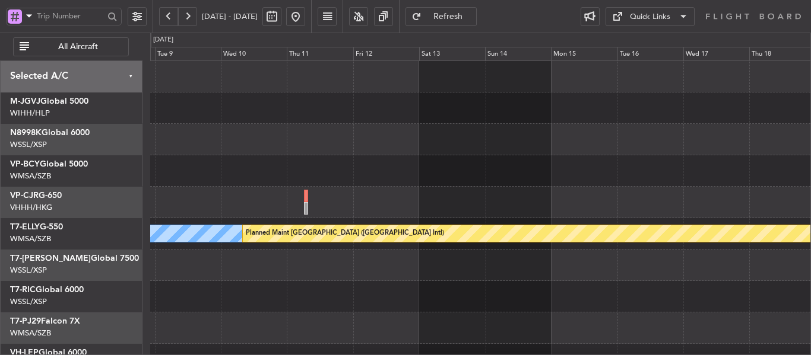
click at [586, 320] on div "[PERSON_NAME] Planned Maint [GEOGRAPHIC_DATA] ([GEOGRAPHIC_DATA])" at bounding box center [480, 265] width 660 height 409
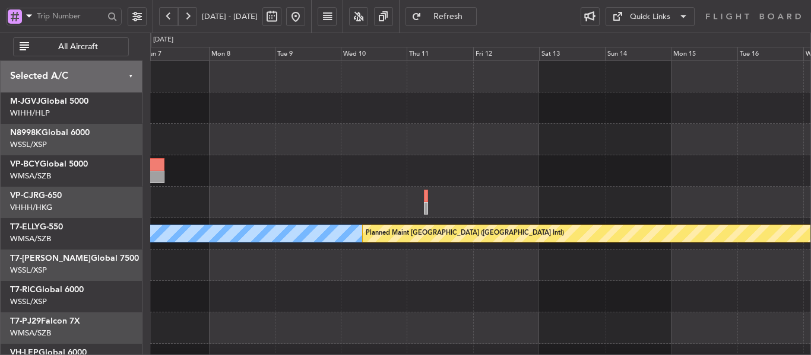
click at [628, 240] on div "Planned Maint [GEOGRAPHIC_DATA] ([GEOGRAPHIC_DATA] Intl) [PERSON_NAME] Planned …" at bounding box center [480, 265] width 660 height 409
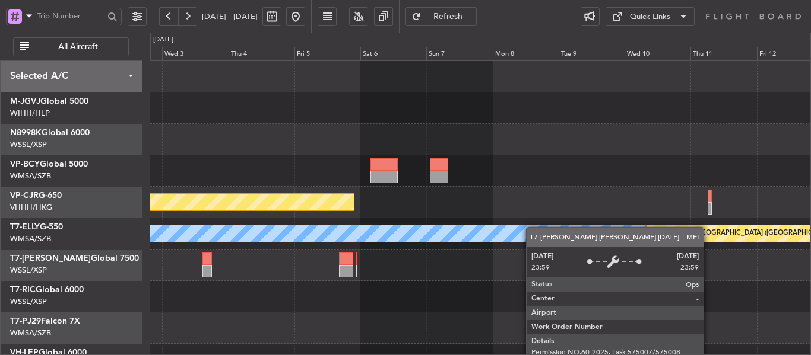
click at [618, 243] on div "Planned Maint [GEOGRAPHIC_DATA] ([GEOGRAPHIC_DATA] Intl) [PERSON_NAME] Planned …" at bounding box center [480, 265] width 660 height 409
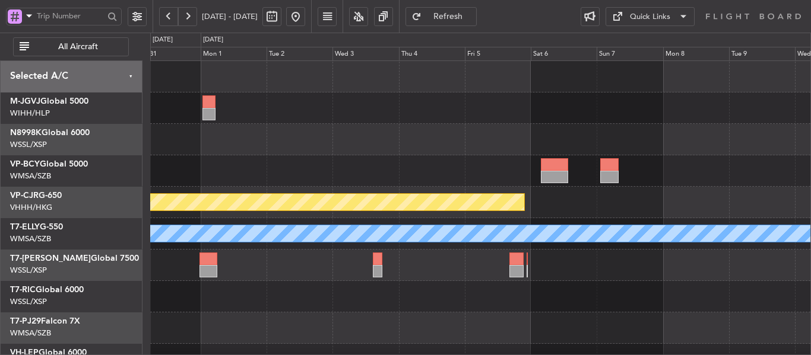
click at [558, 194] on div "Planned Maint [GEOGRAPHIC_DATA] ([GEOGRAPHIC_DATA] Intl) Planned Maint [GEOGRAP…" at bounding box center [480, 265] width 660 height 409
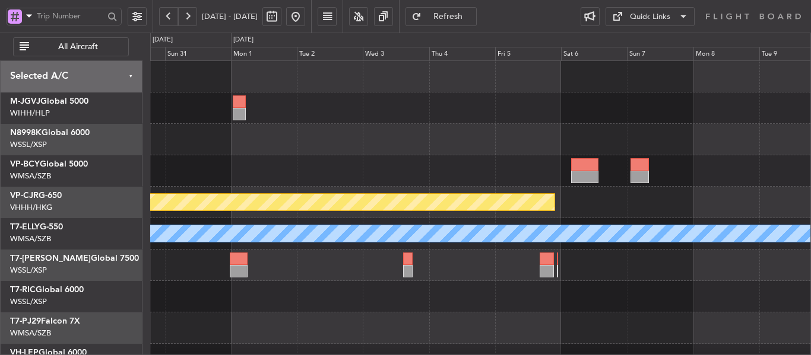
click at [371, 168] on div "Planned Maint [GEOGRAPHIC_DATA] (Halim Intl) Planned Maint [GEOGRAPHIC_DATA] (V…" at bounding box center [480, 265] width 660 height 409
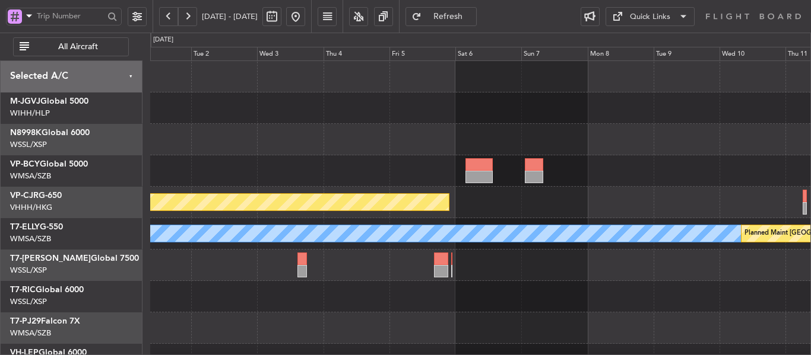
click at [383, 164] on div at bounding box center [480, 170] width 660 height 31
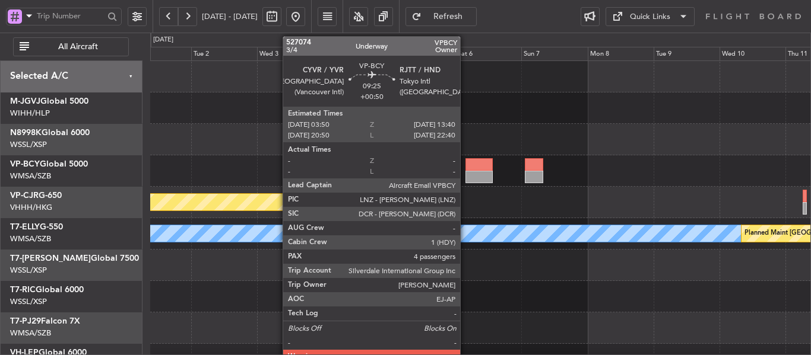
click at [465, 174] on div at bounding box center [478, 177] width 27 height 12
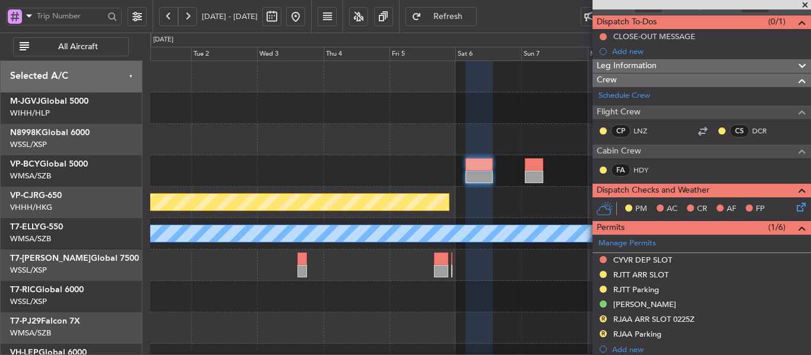
scroll to position [119, 0]
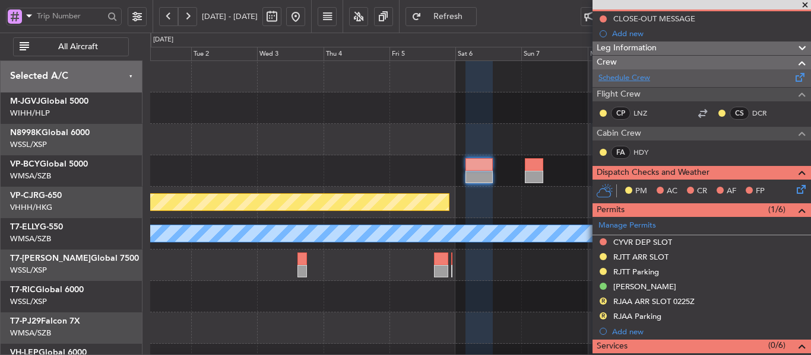
click at [643, 81] on link "Schedule Crew" at bounding box center [624, 78] width 52 height 12
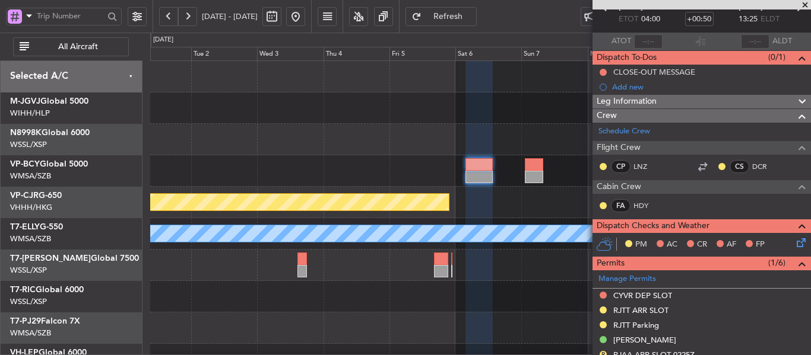
scroll to position [0, 0]
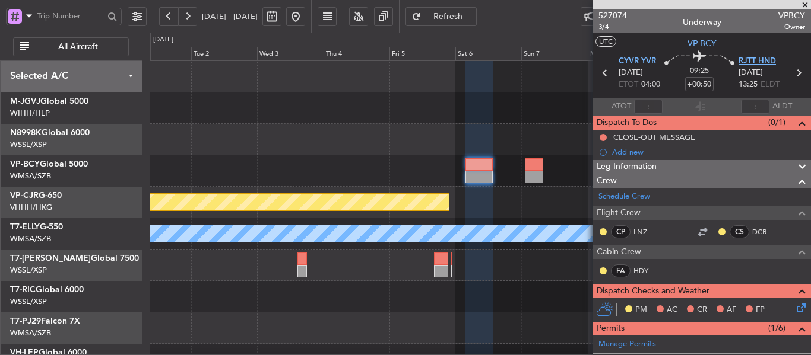
click at [754, 61] on span "RJTT HND" at bounding box center [756, 62] width 37 height 12
click at [421, 176] on div at bounding box center [480, 170] width 660 height 31
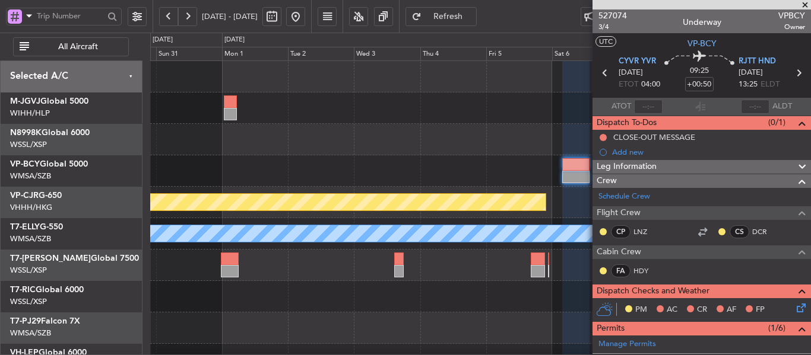
click at [804, 4] on span at bounding box center [805, 5] width 12 height 11
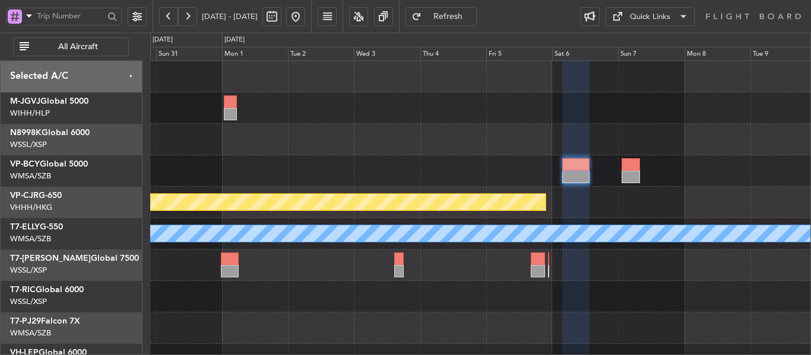
type input "0"
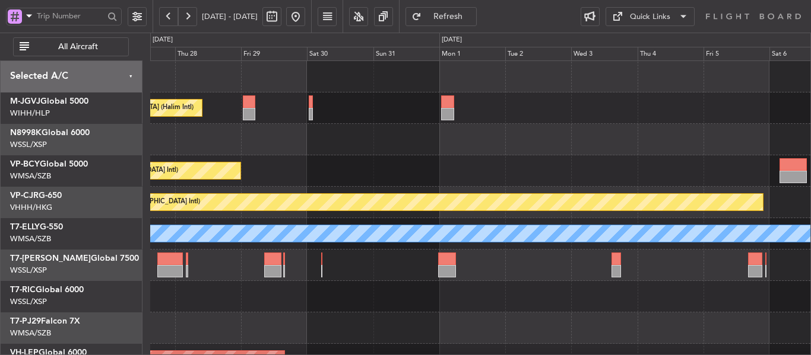
click at [674, 168] on div "Planned Maint [GEOGRAPHIC_DATA] (Halim Intl) Planned Maint [GEOGRAPHIC_DATA] (V…" at bounding box center [480, 265] width 660 height 409
click at [589, 195] on div "Planned Maint [GEOGRAPHIC_DATA] (Halim Intl) Planned Maint [GEOGRAPHIC_DATA] (V…" at bounding box center [480, 265] width 660 height 409
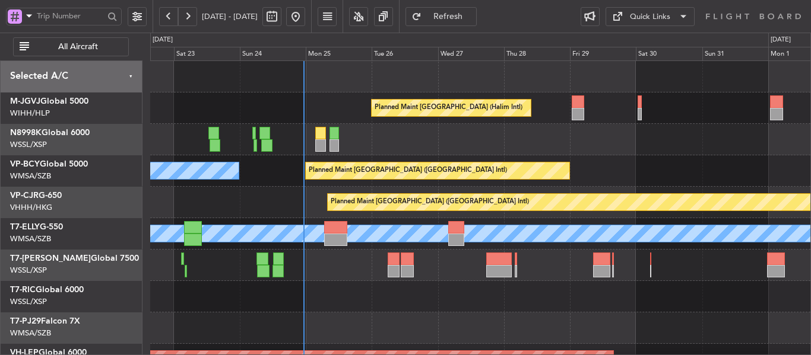
click at [481, 187] on div "Planned Maint [GEOGRAPHIC_DATA] (Halim Intl) Planned Maint [GEOGRAPHIC_DATA] (V…" at bounding box center [480, 265] width 660 height 409
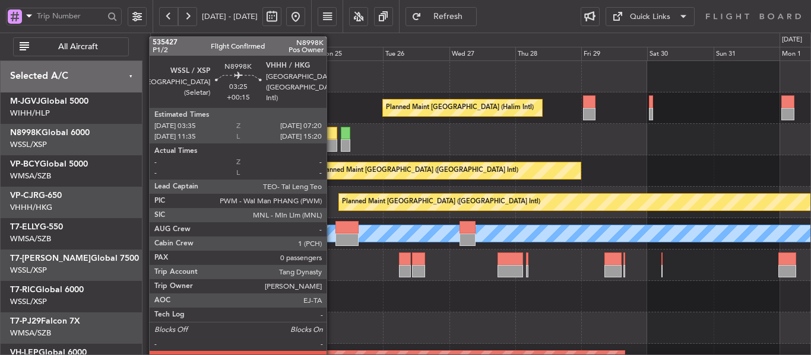
click at [332, 143] on div at bounding box center [331, 145] width 11 height 12
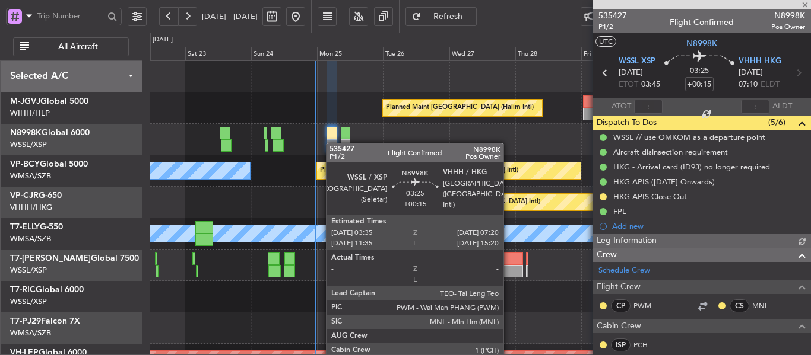
type input "[PERSON_NAME] (LEU)"
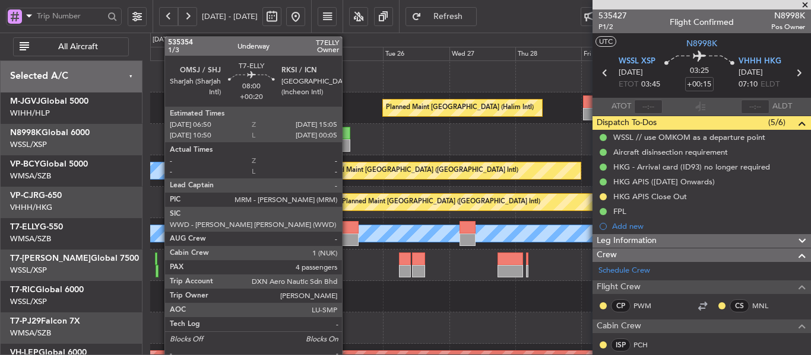
click at [347, 234] on div at bounding box center [346, 240] width 23 height 12
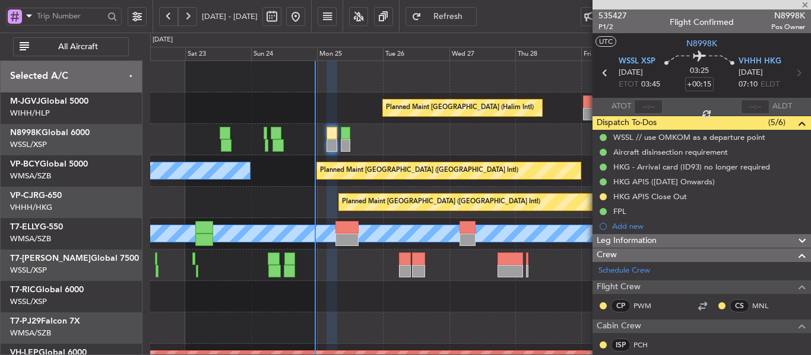
type input "+00:20"
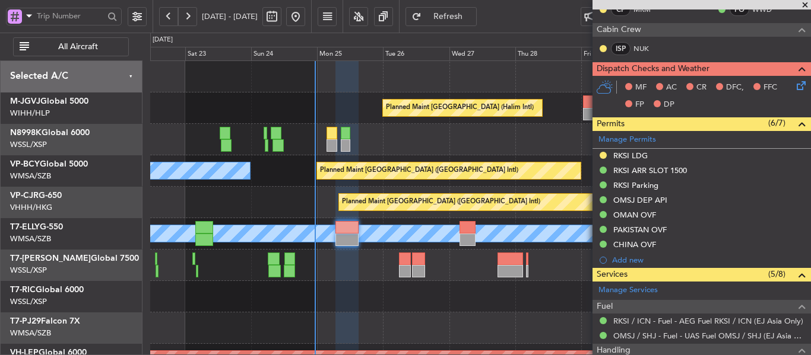
scroll to position [297, 0]
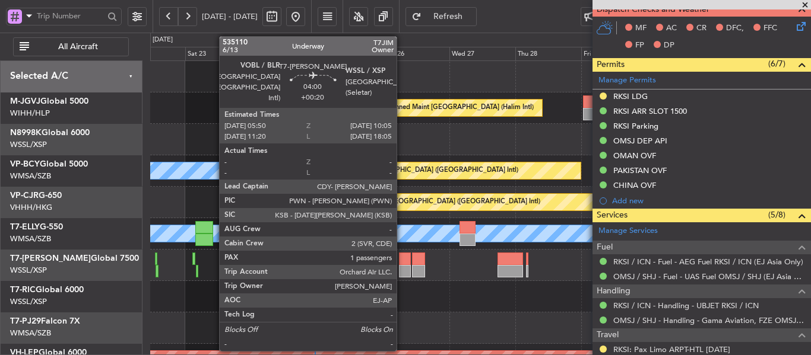
click at [402, 259] on div at bounding box center [405, 259] width 12 height 12
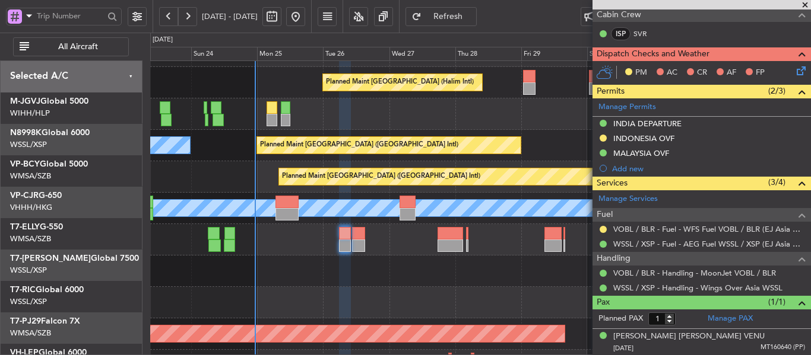
scroll to position [31, 0]
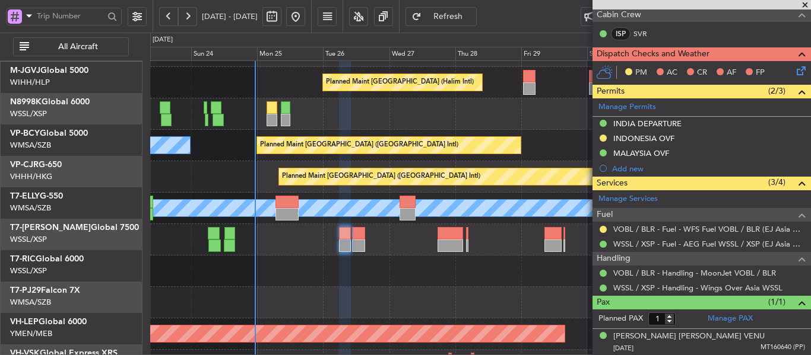
click at [412, 239] on div at bounding box center [480, 239] width 660 height 31
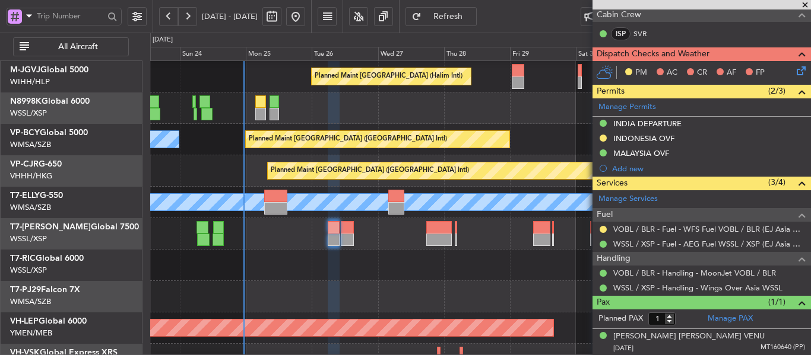
click at [804, 5] on span at bounding box center [805, 5] width 12 height 11
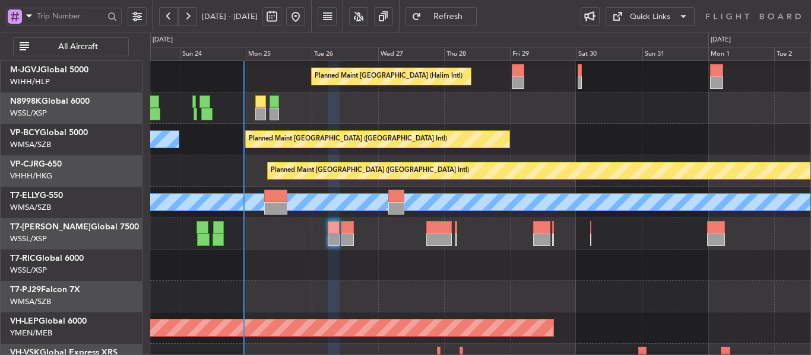
type input "0"
